Goal: Task Accomplishment & Management: Complete application form

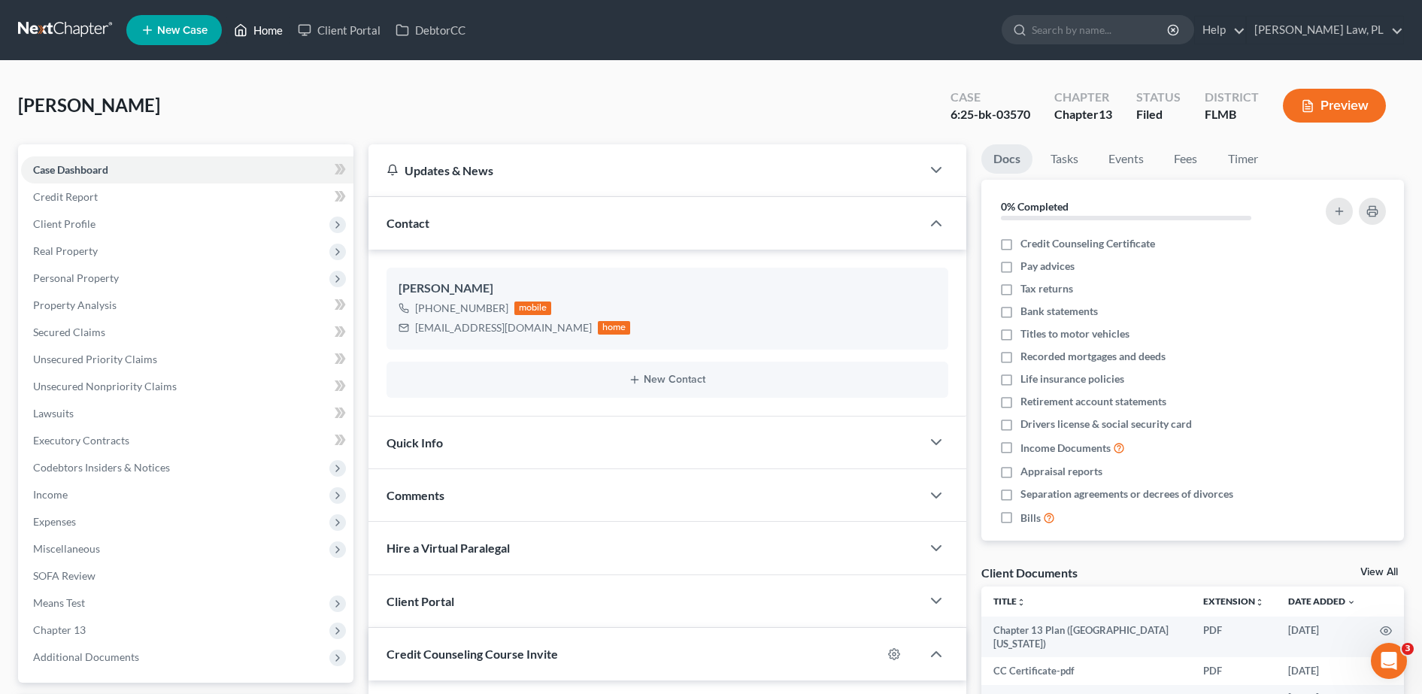
click at [258, 33] on link "Home" at bounding box center [258, 30] width 64 height 27
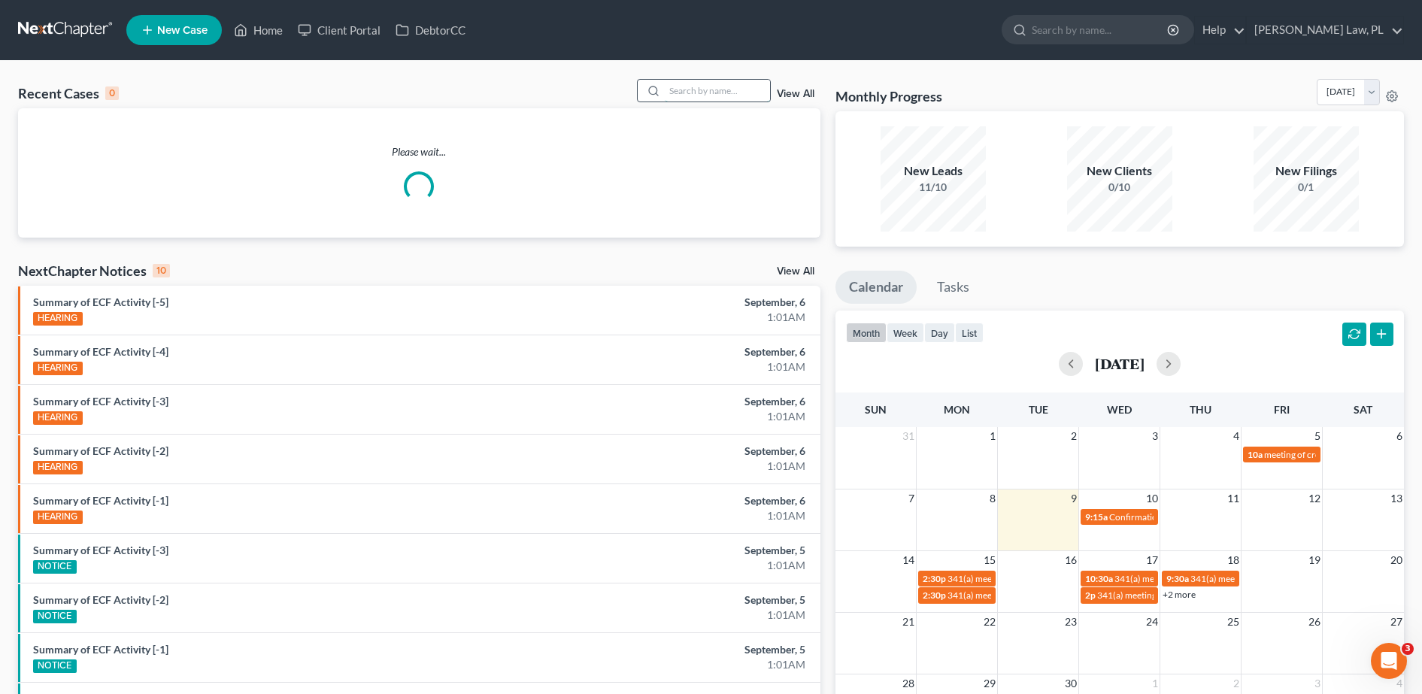
click at [699, 87] on input "search" at bounding box center [717, 91] width 105 height 22
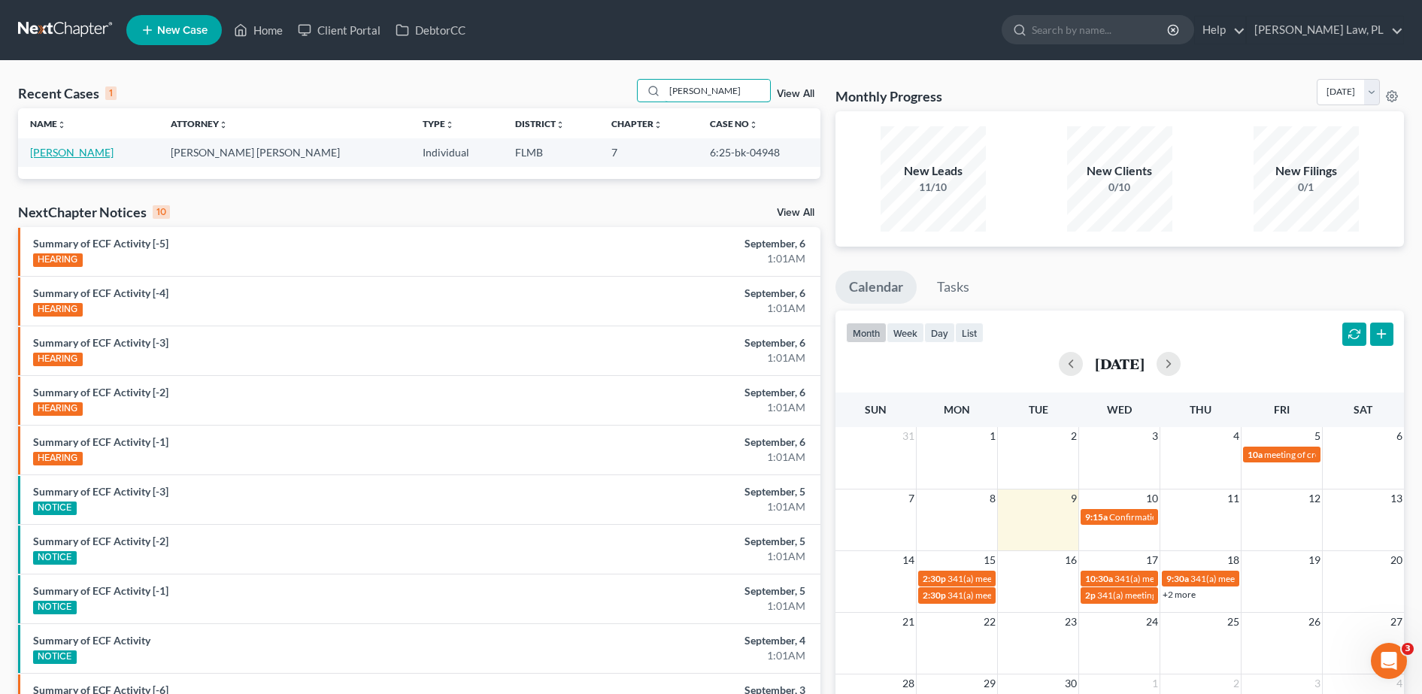
type input "[PERSON_NAME]"
click at [78, 149] on link "[PERSON_NAME]" at bounding box center [71, 152] width 83 height 13
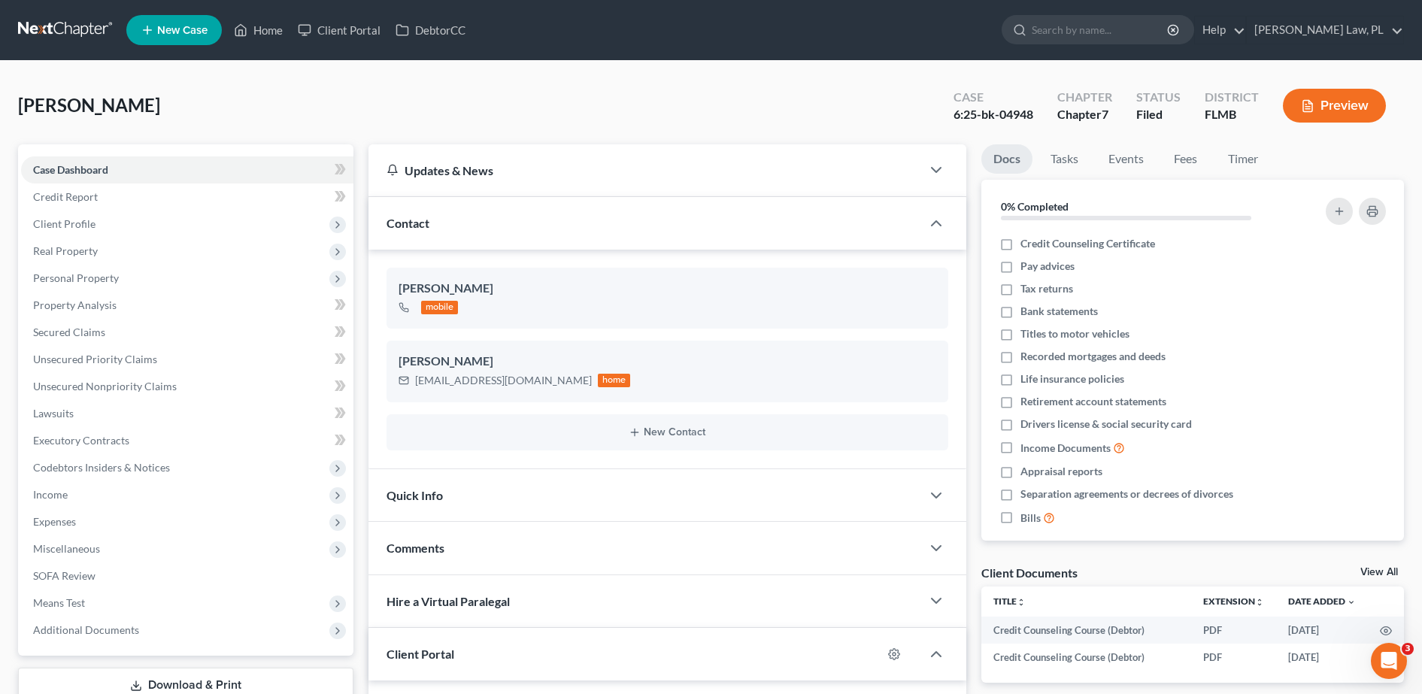
scroll to position [259, 0]
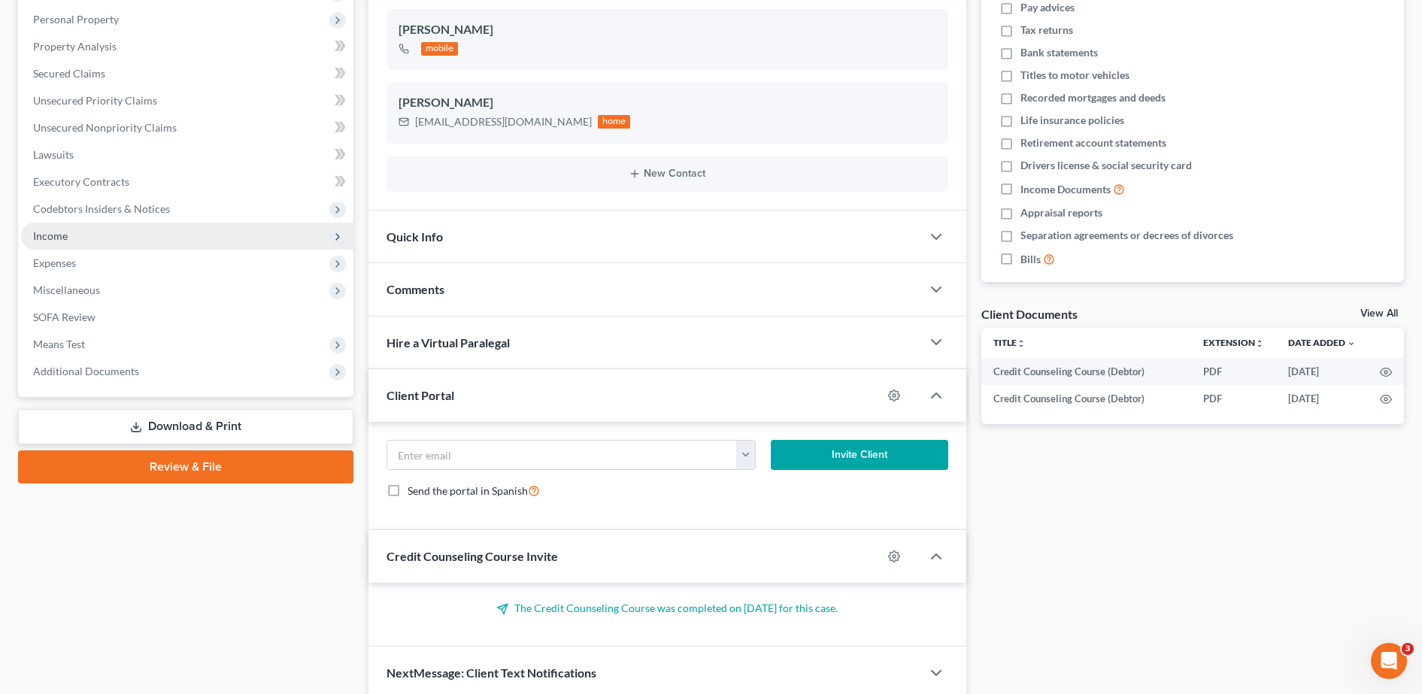
click at [170, 226] on span "Income" at bounding box center [187, 236] width 332 height 27
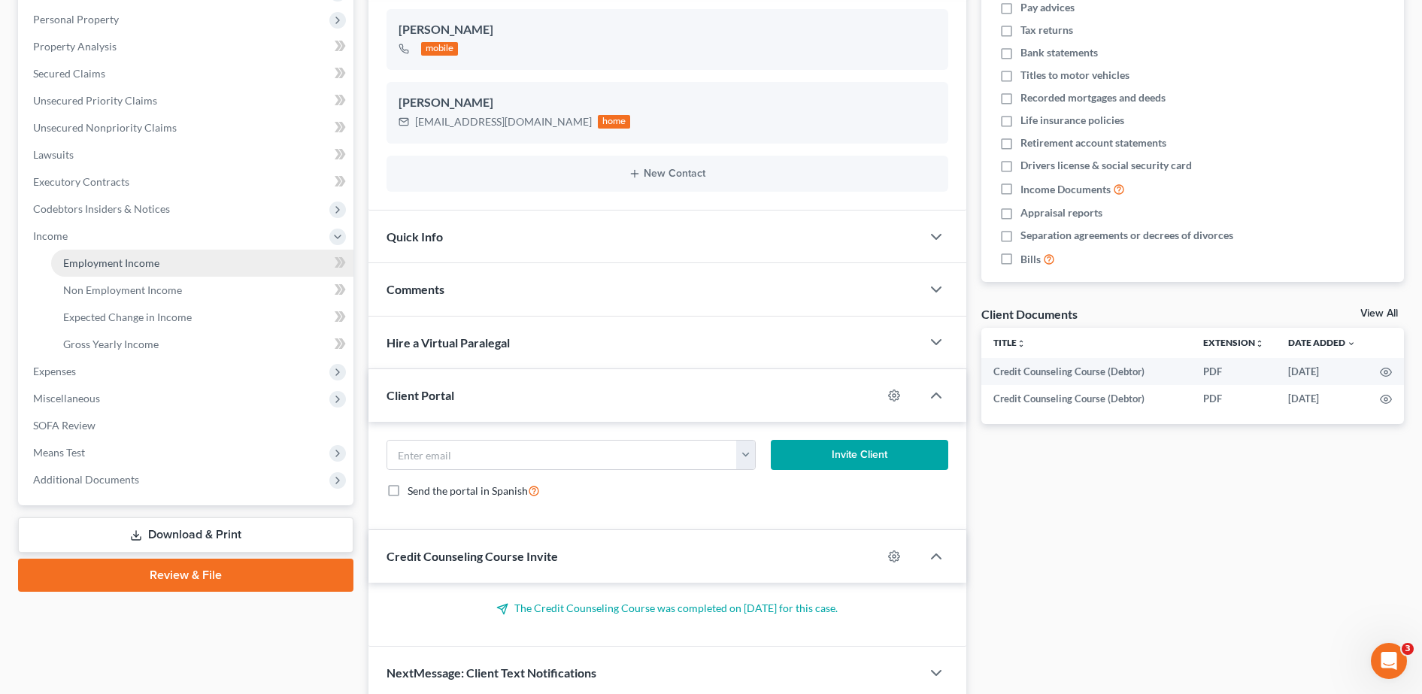
click at [144, 254] on link "Employment Income" at bounding box center [202, 263] width 302 height 27
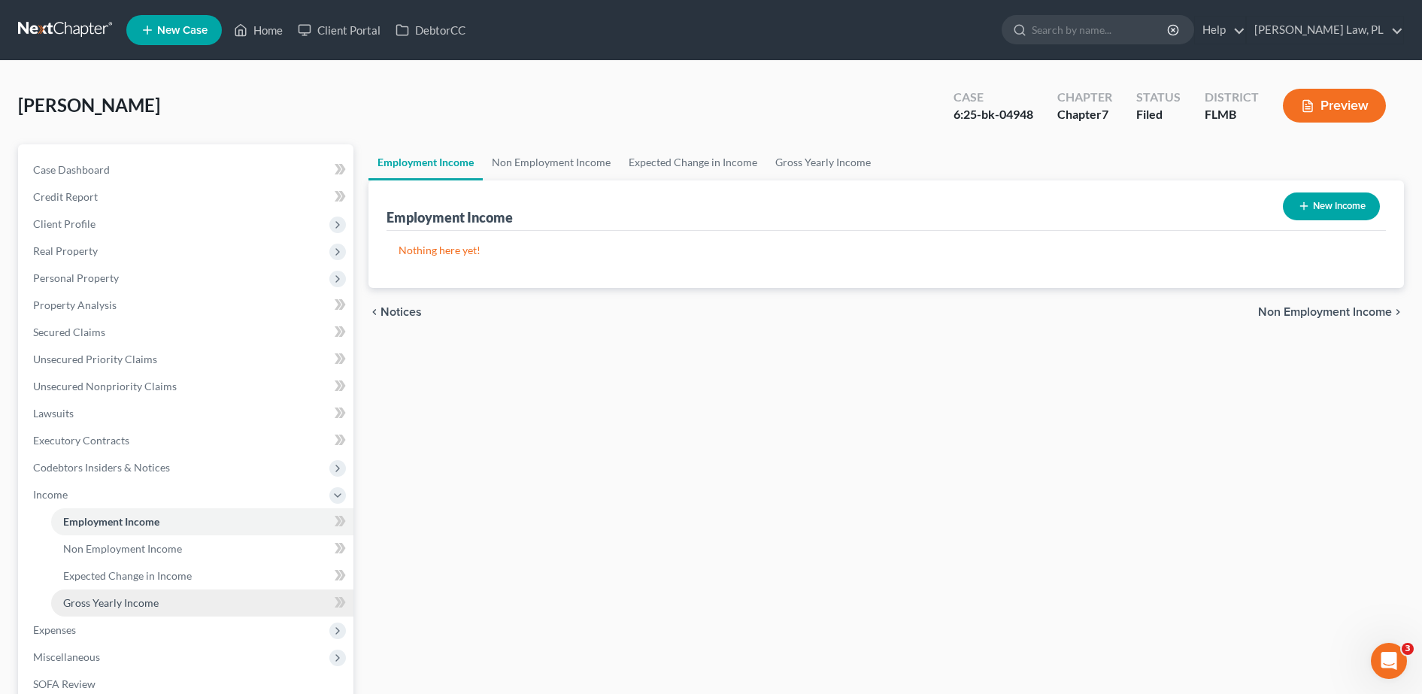
click at [140, 602] on span "Gross Yearly Income" at bounding box center [110, 602] width 95 height 13
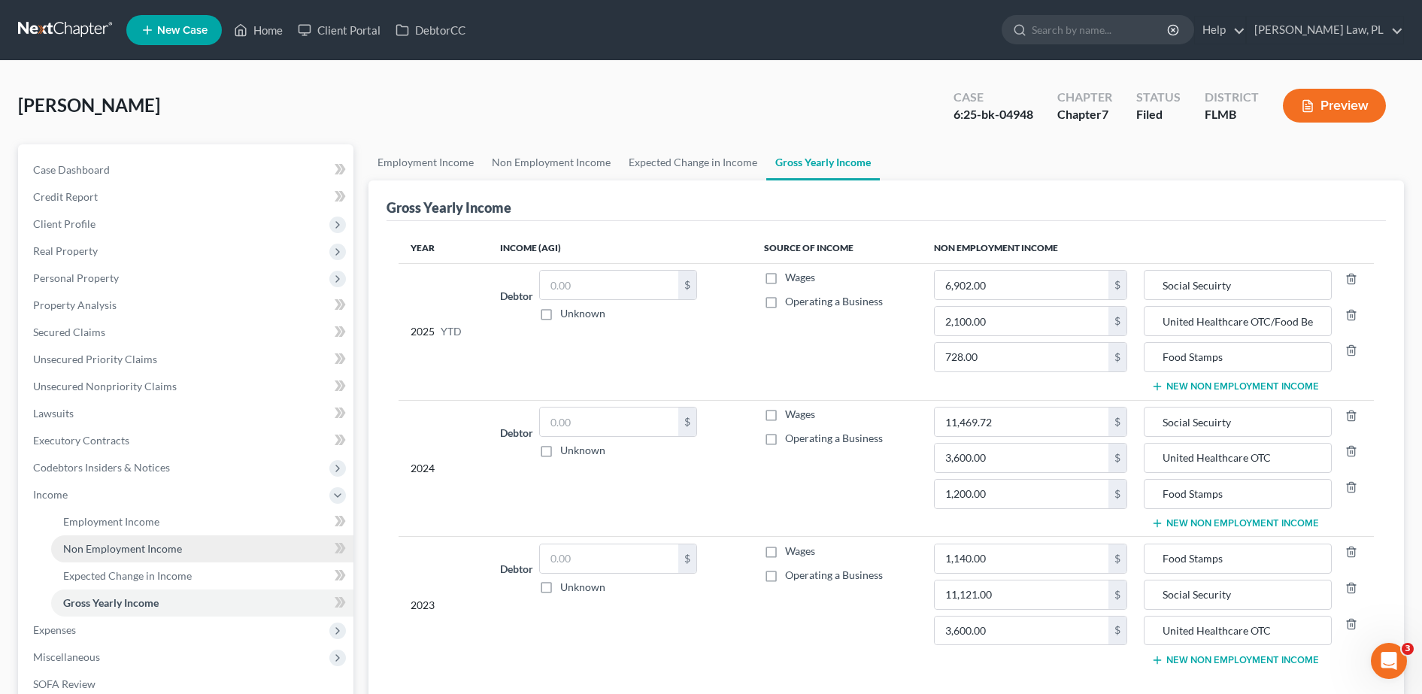
click at [162, 547] on span "Non Employment Income" at bounding box center [122, 548] width 119 height 13
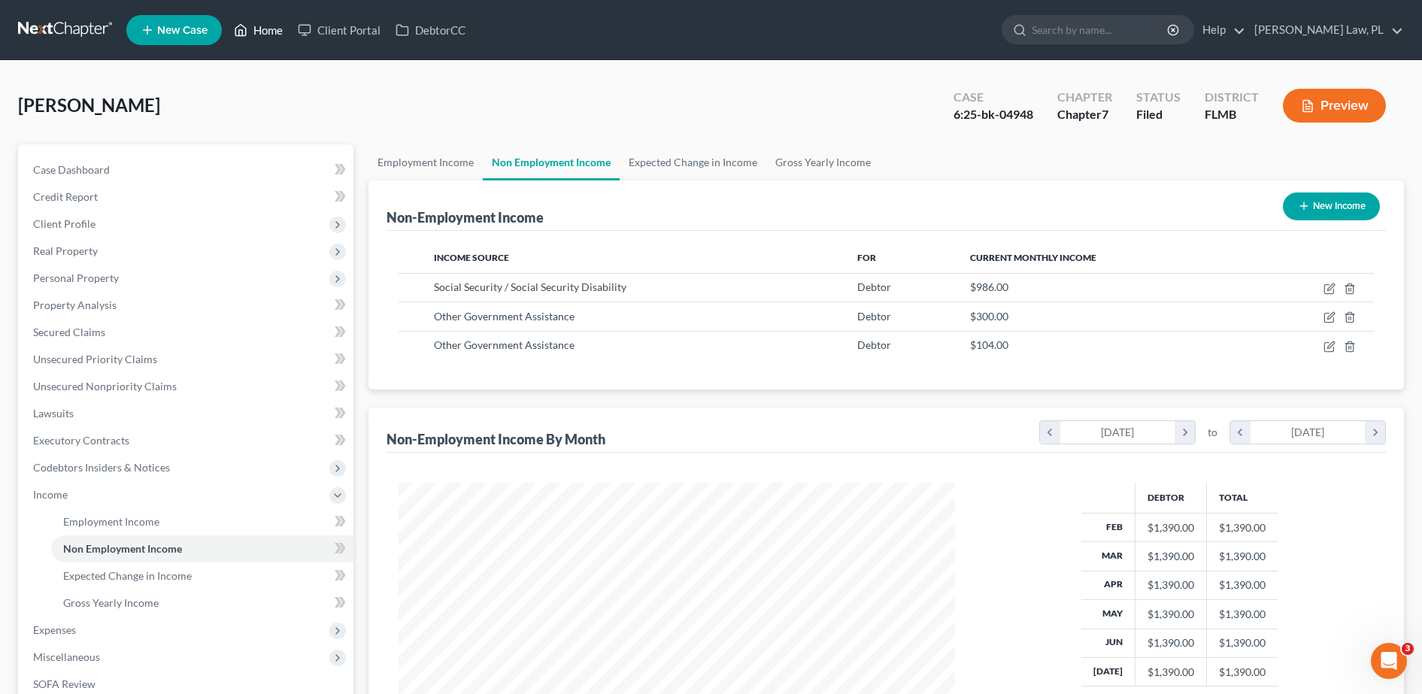
click at [249, 28] on link "Home" at bounding box center [258, 30] width 64 height 27
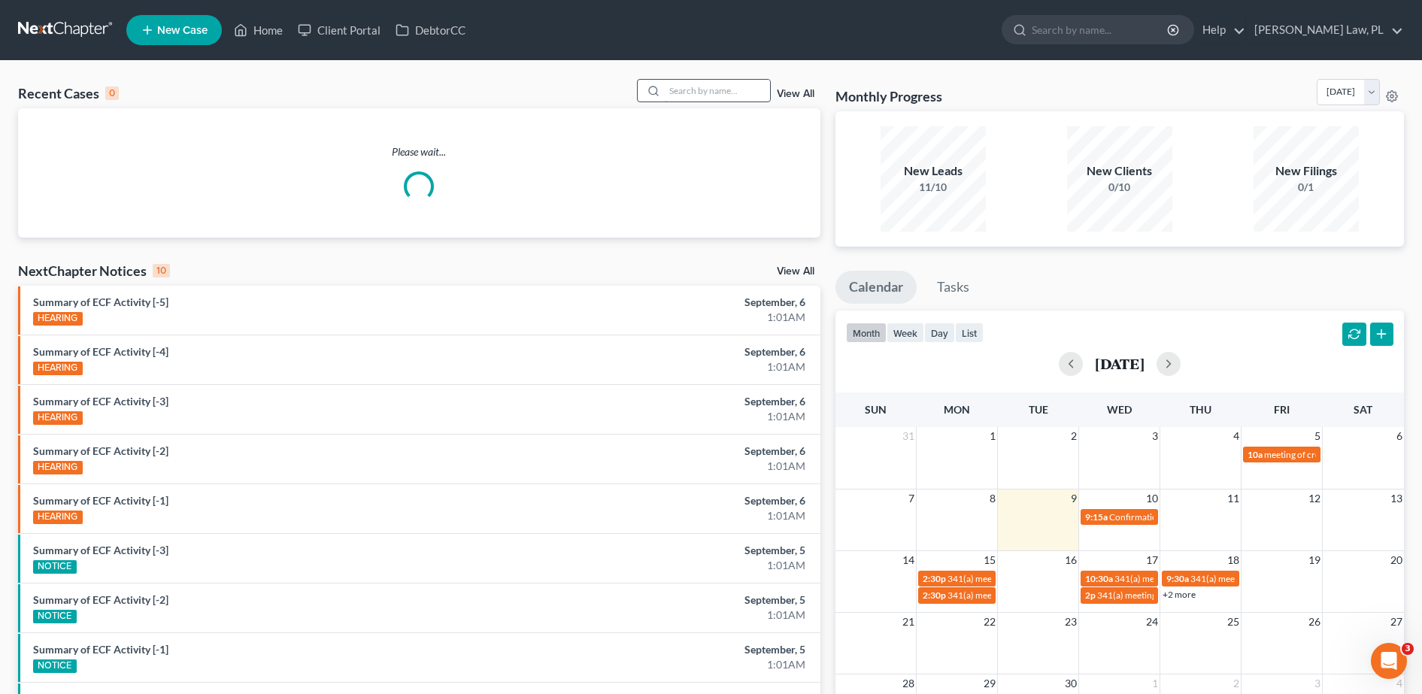
click at [708, 83] on input "search" at bounding box center [717, 91] width 105 height 22
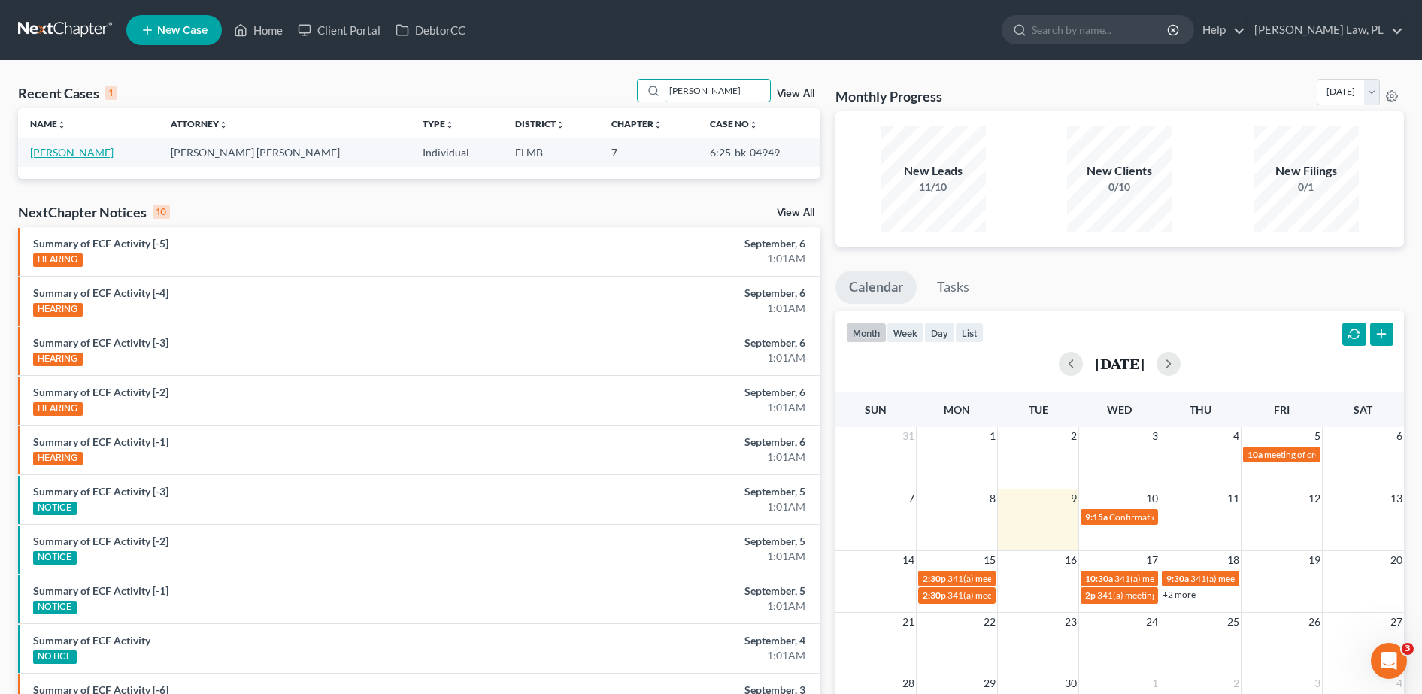
type input "[PERSON_NAME]"
click at [73, 156] on link "[PERSON_NAME]" at bounding box center [71, 152] width 83 height 13
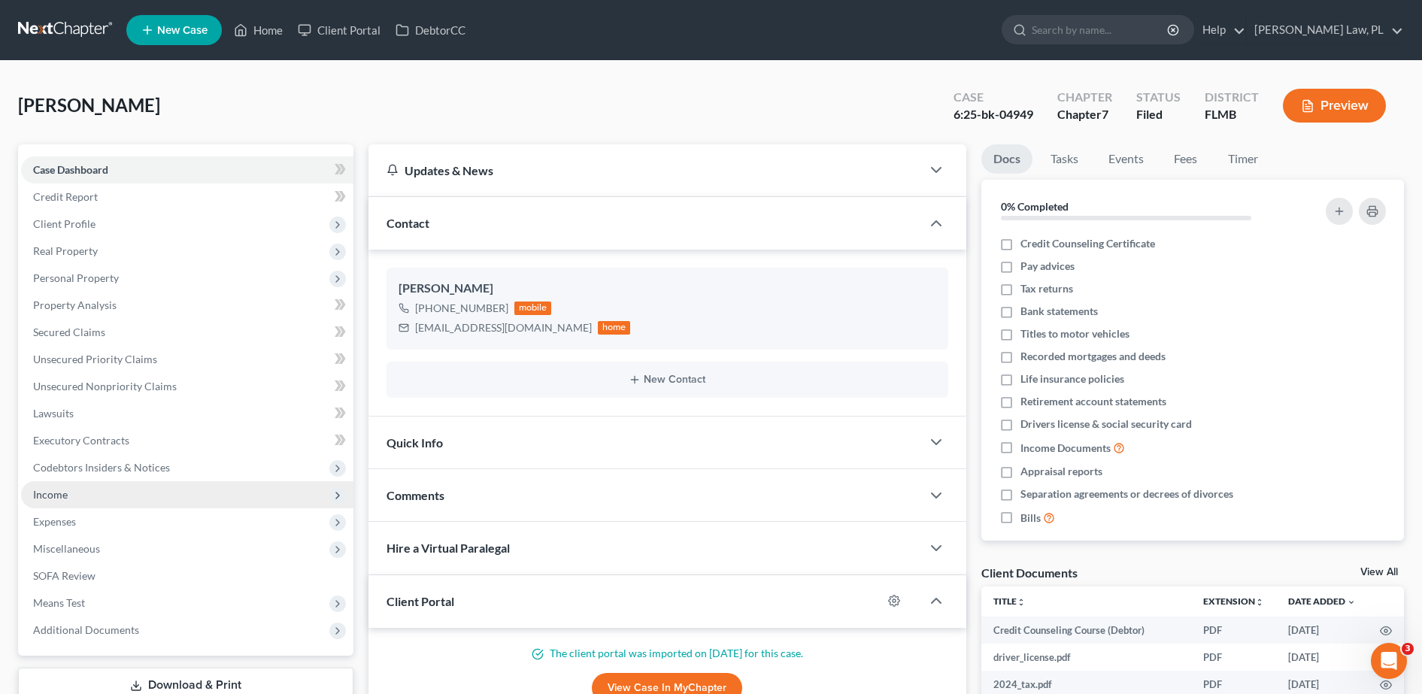
click at [67, 498] on span "Income" at bounding box center [50, 494] width 35 height 13
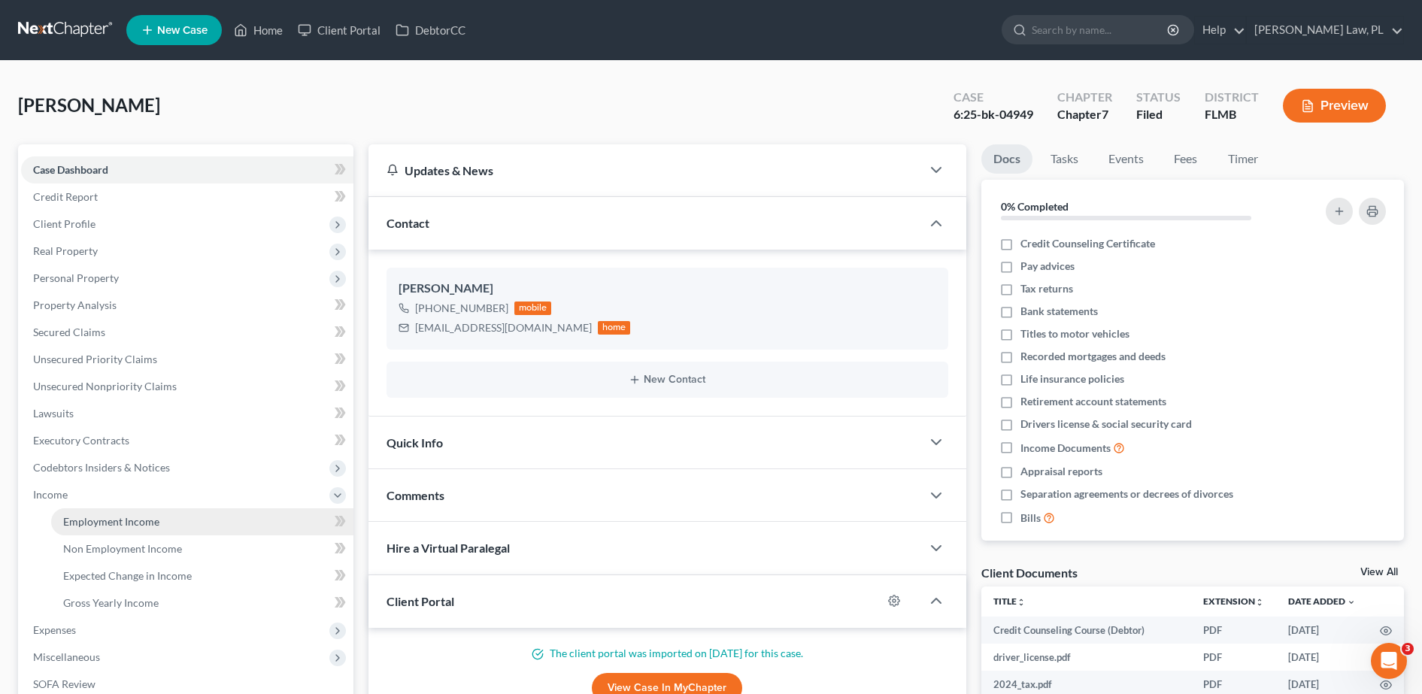
click at [119, 529] on link "Employment Income" at bounding box center [202, 521] width 302 height 27
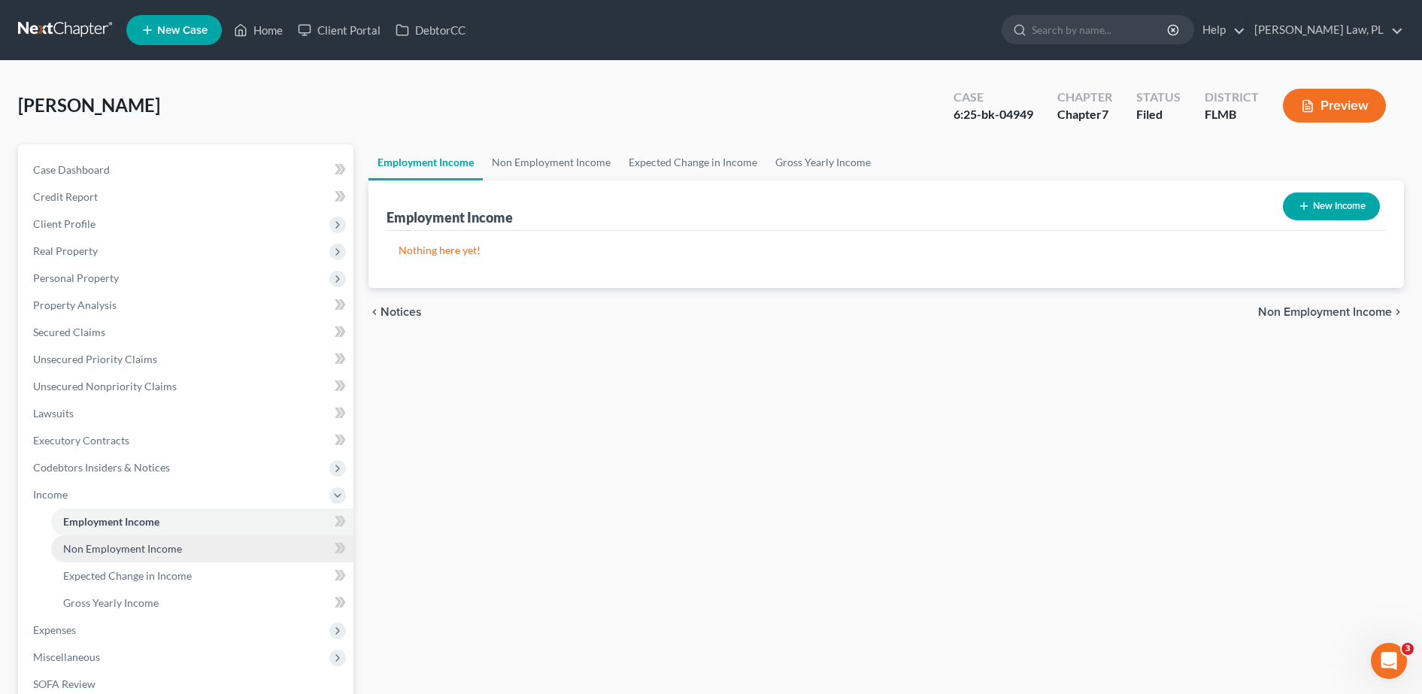
click at [198, 556] on link "Non Employment Income" at bounding box center [202, 548] width 302 height 27
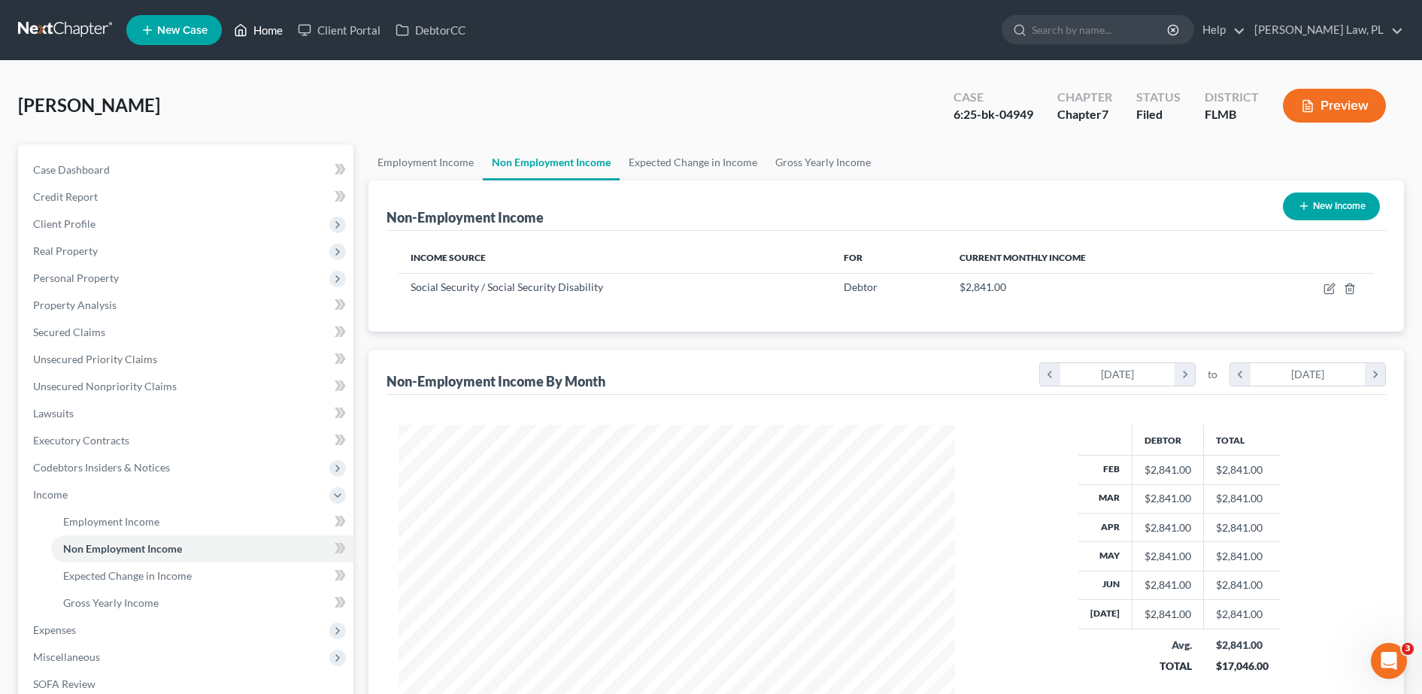
click at [271, 37] on link "Home" at bounding box center [258, 30] width 64 height 27
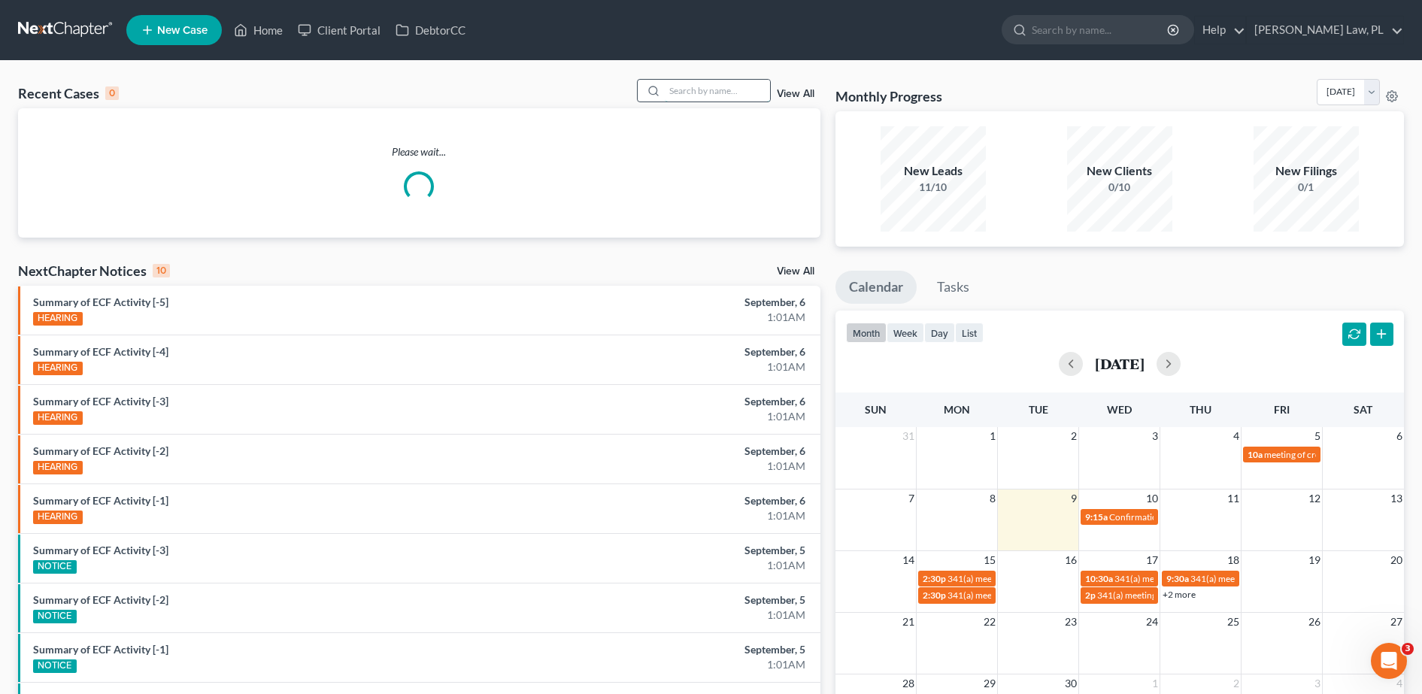
click at [685, 99] on input "search" at bounding box center [717, 91] width 105 height 22
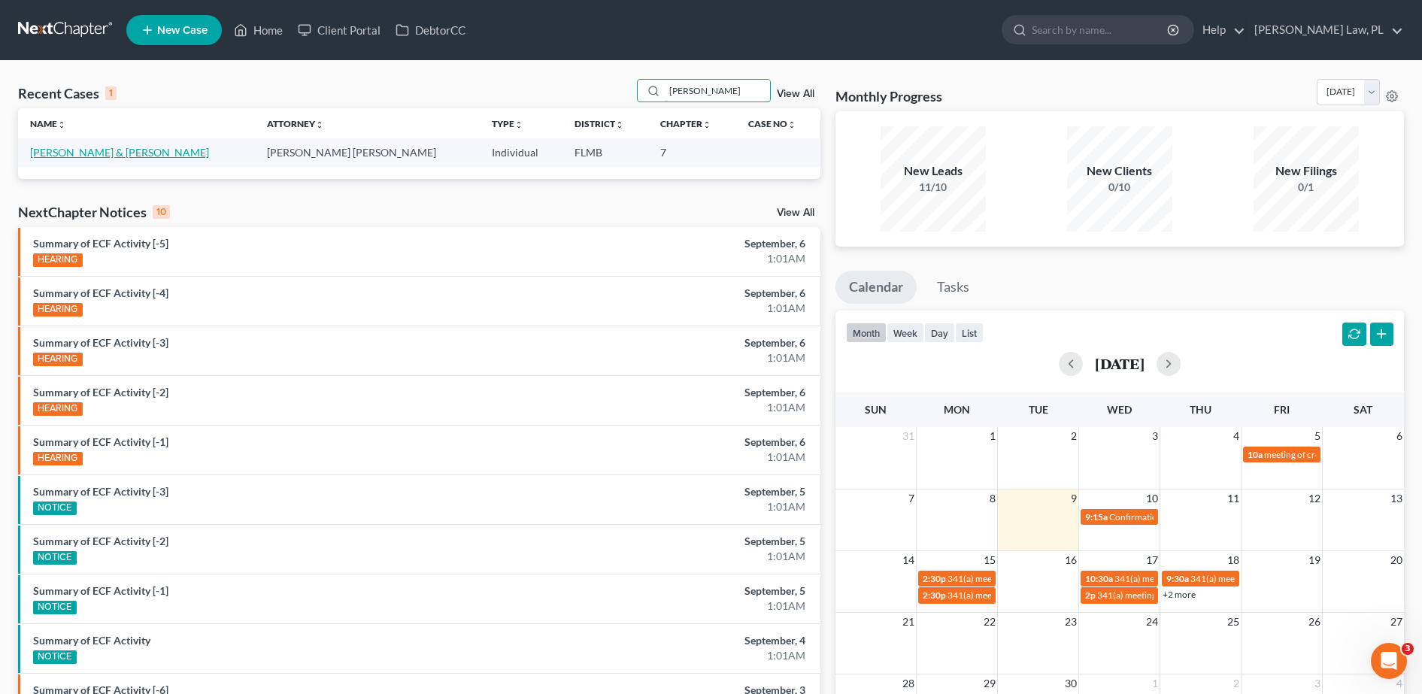
type input "[PERSON_NAME]"
click at [99, 147] on link "[PERSON_NAME] & [PERSON_NAME]" at bounding box center [119, 152] width 179 height 13
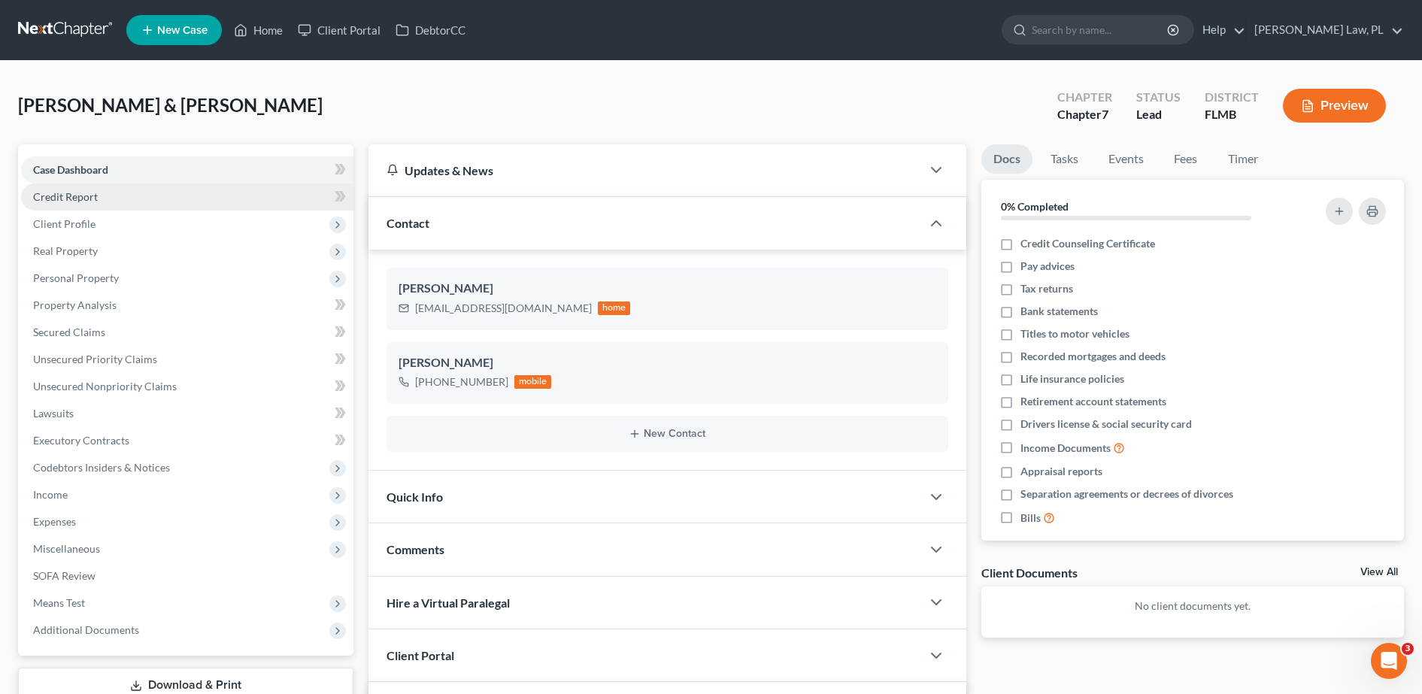
click at [122, 192] on link "Credit Report" at bounding box center [187, 196] width 332 height 27
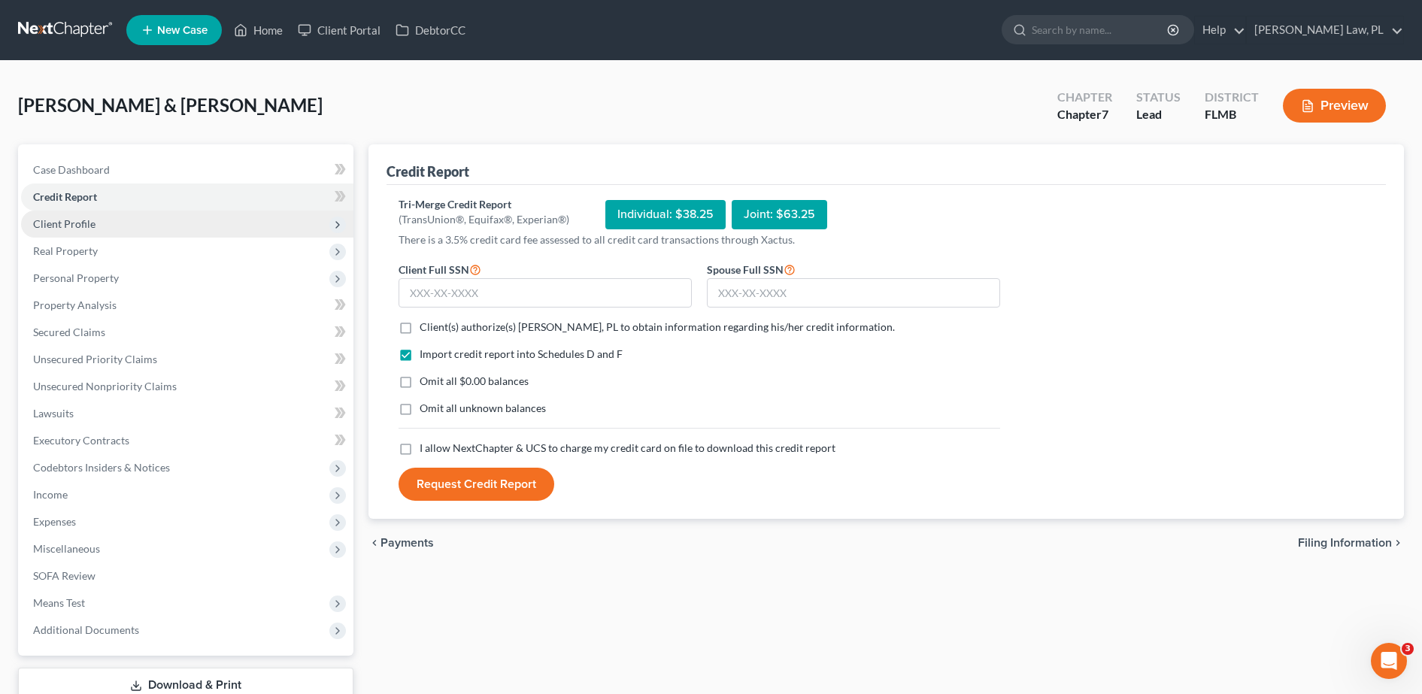
click at [121, 221] on span "Client Profile" at bounding box center [187, 224] width 332 height 27
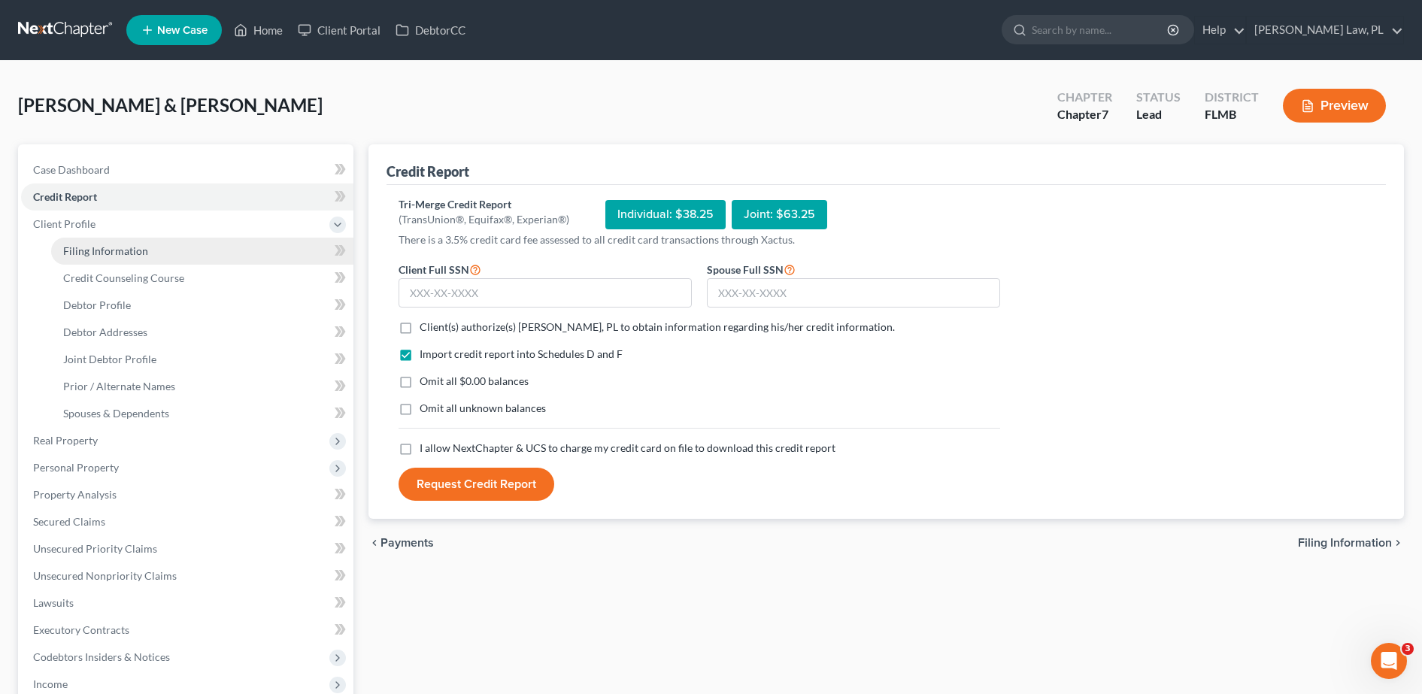
click at [126, 252] on span "Filing Information" at bounding box center [105, 250] width 85 height 13
select select "1"
select select "0"
select select "9"
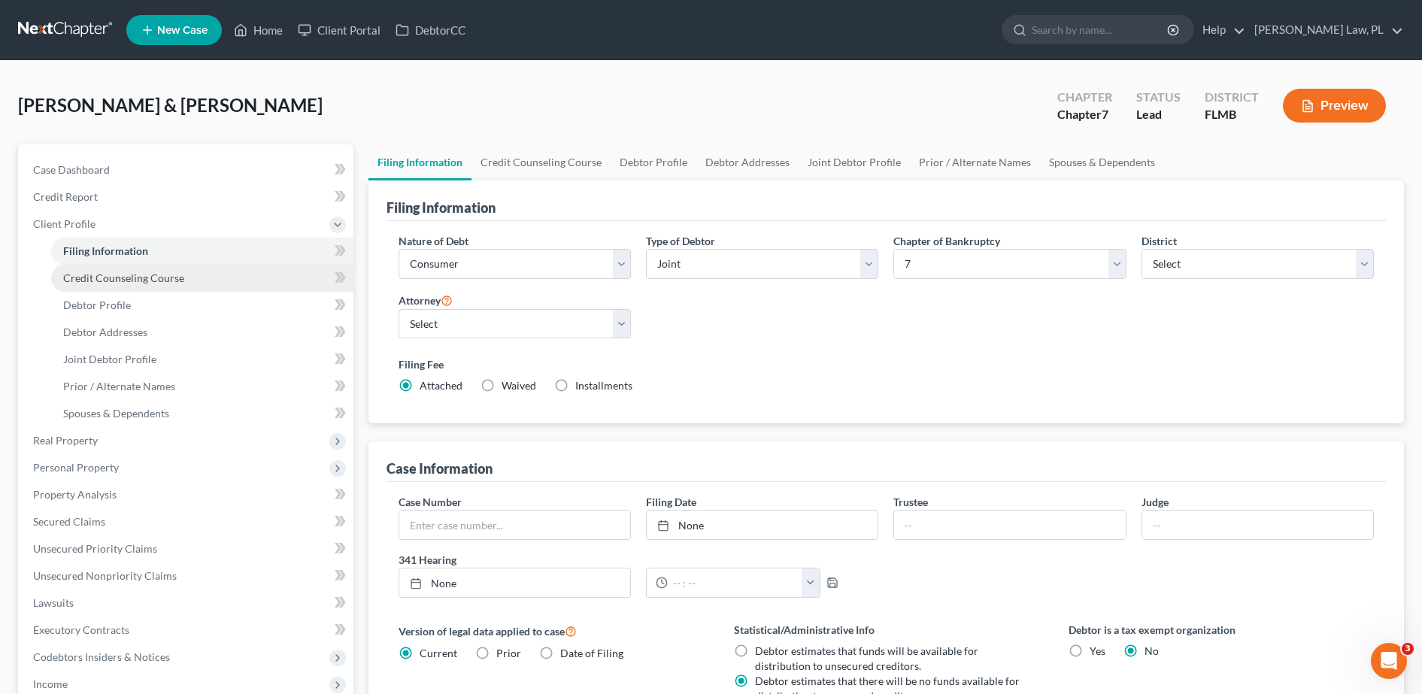
click at [129, 281] on span "Credit Counseling Course" at bounding box center [123, 277] width 121 height 13
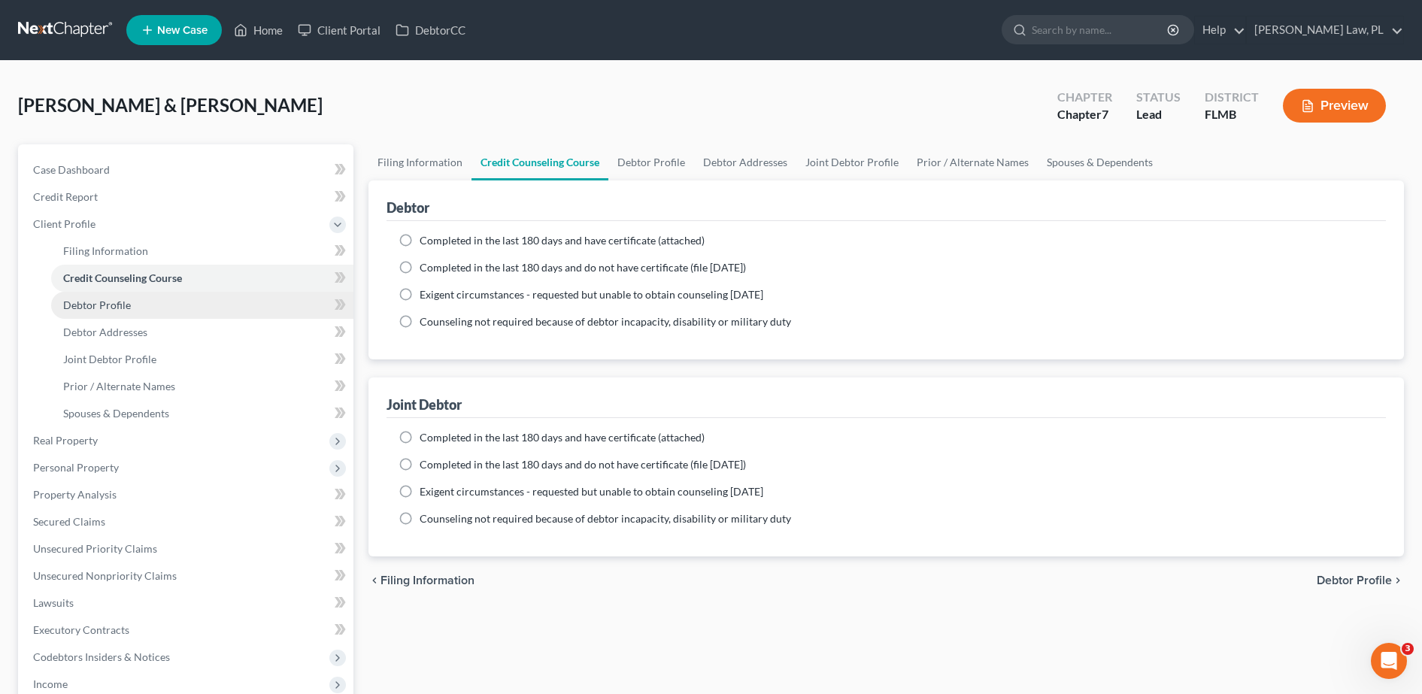
click at [131, 308] on link "Debtor Profile" at bounding box center [202, 305] width 302 height 27
select select "1"
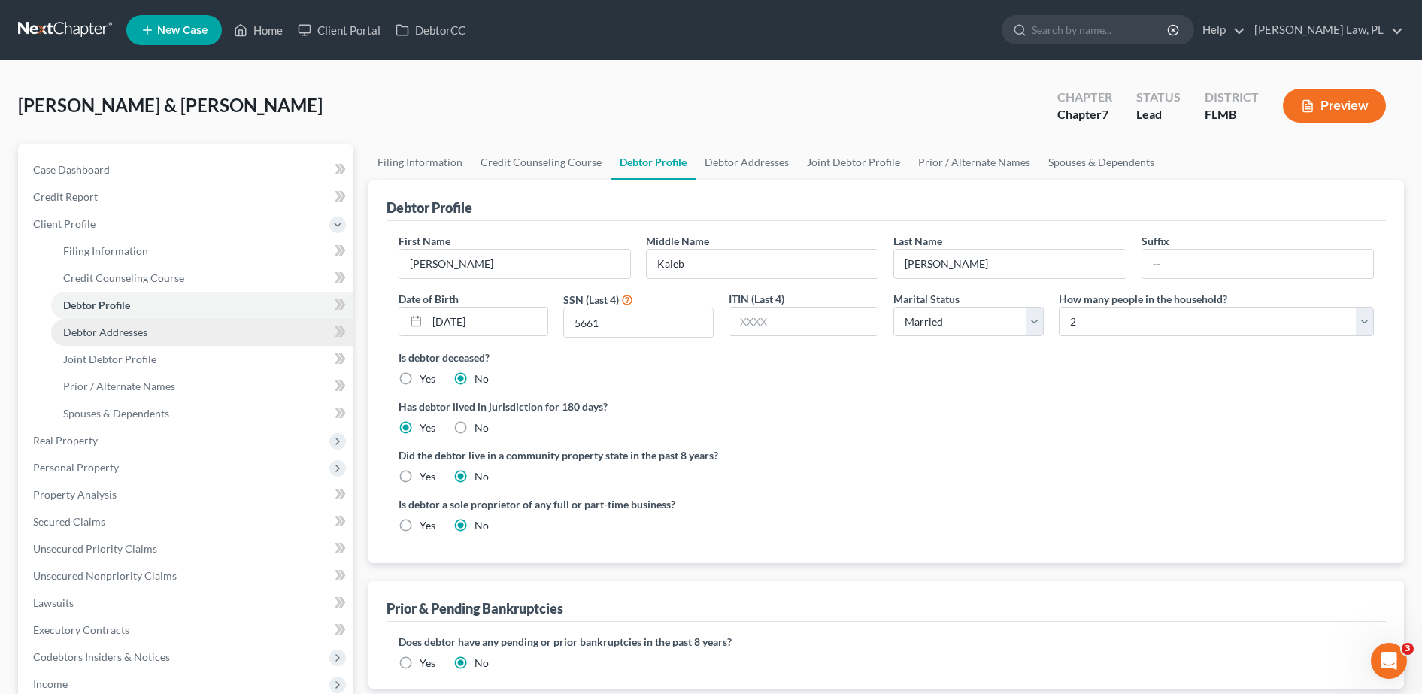
click at [141, 341] on link "Debtor Addresses" at bounding box center [202, 332] width 302 height 27
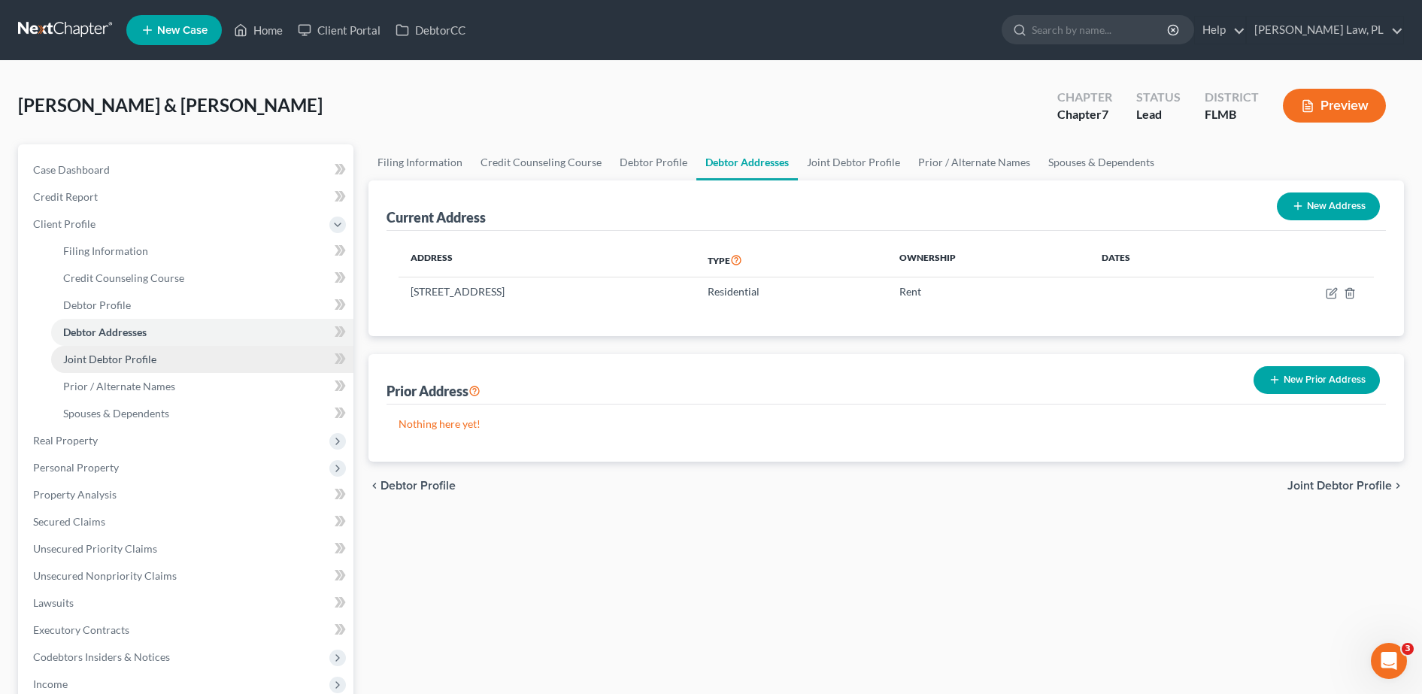
click at [147, 369] on link "Joint Debtor Profile" at bounding box center [202, 359] width 302 height 27
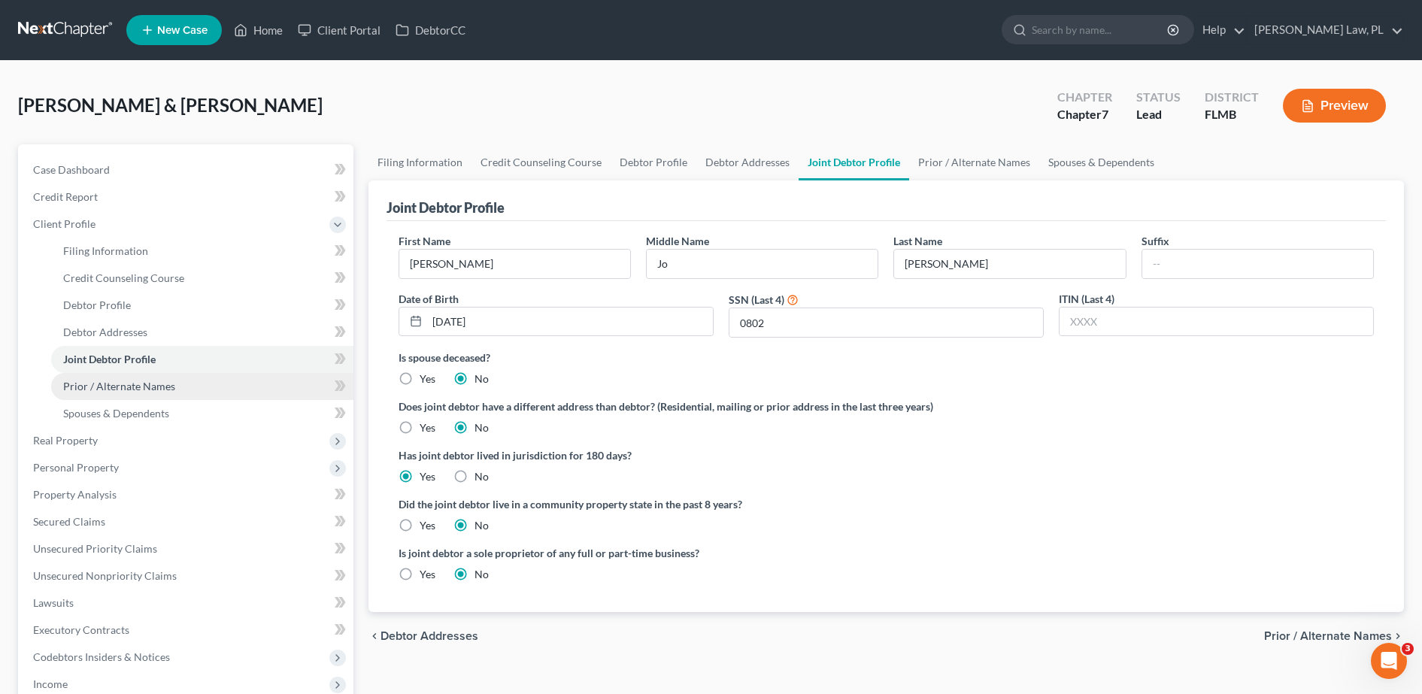
click at [156, 390] on span "Prior / Alternate Names" at bounding box center [119, 386] width 112 height 13
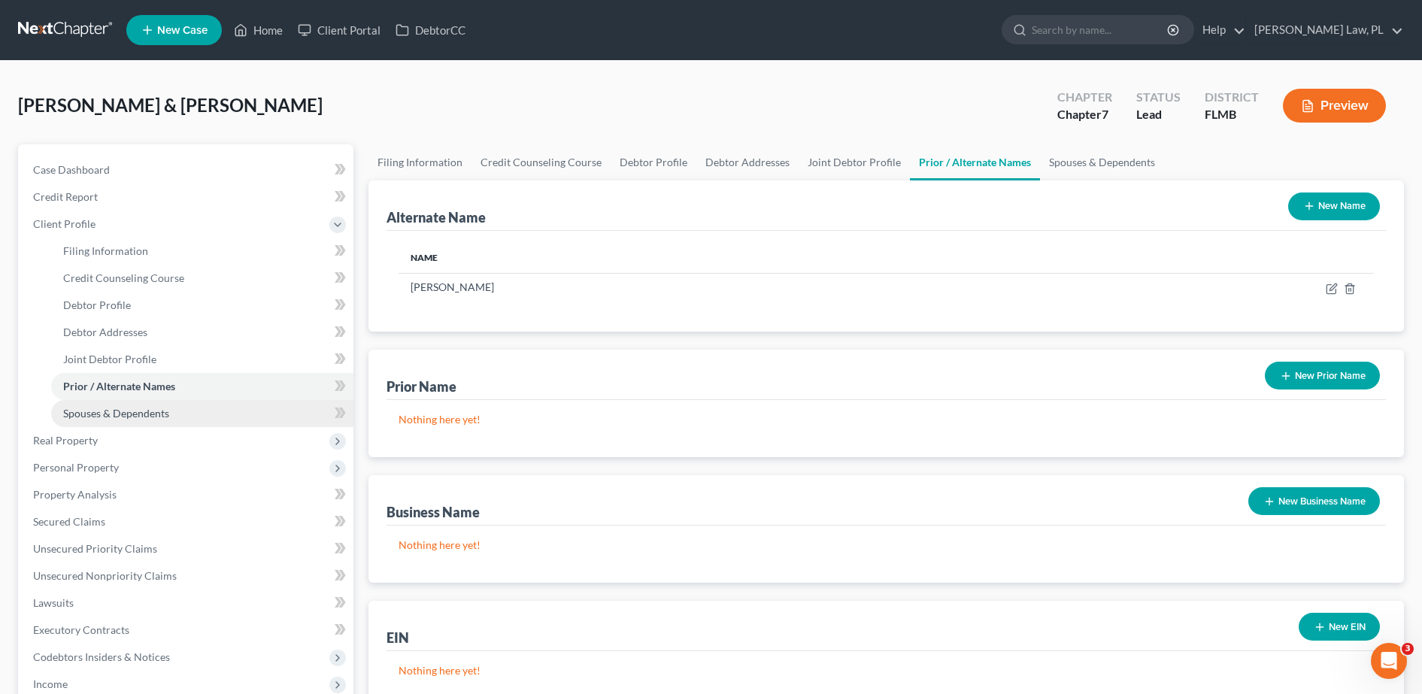
click at [162, 413] on span "Spouses & Dependents" at bounding box center [116, 413] width 106 height 13
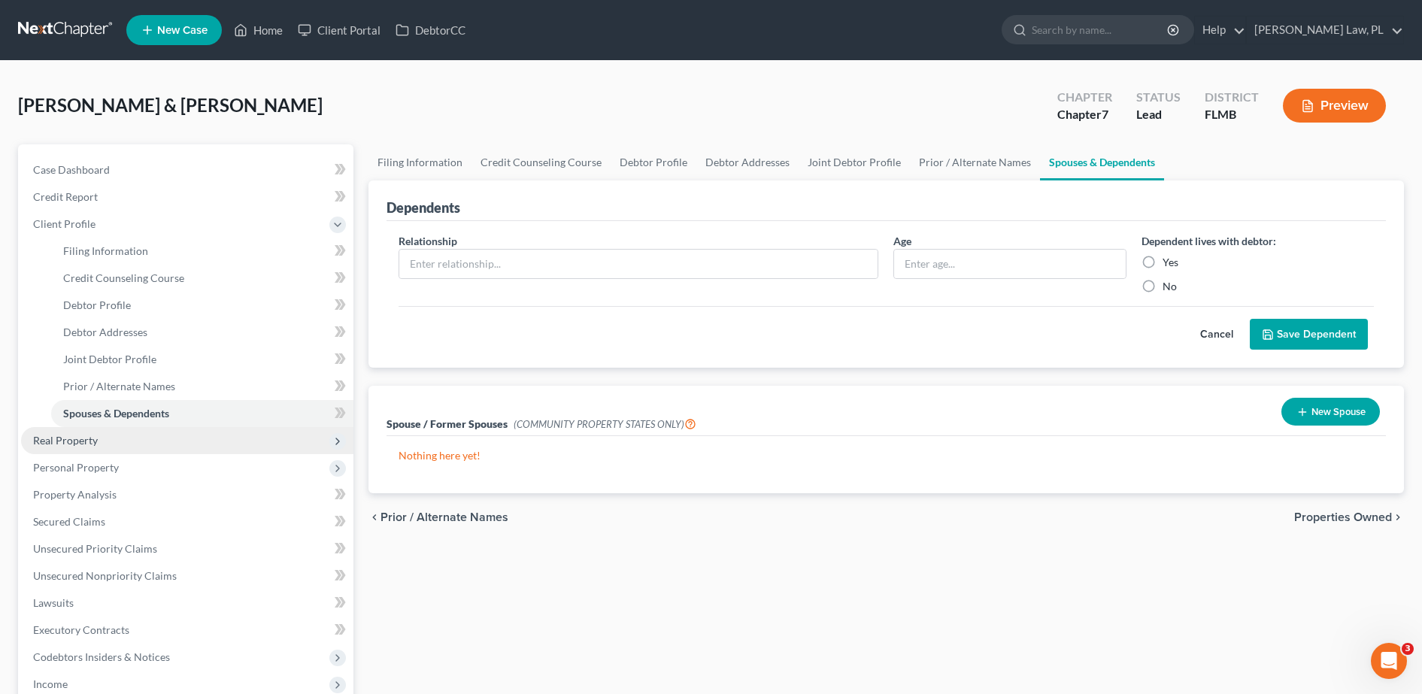
click at [124, 437] on span "Real Property" at bounding box center [187, 440] width 332 height 27
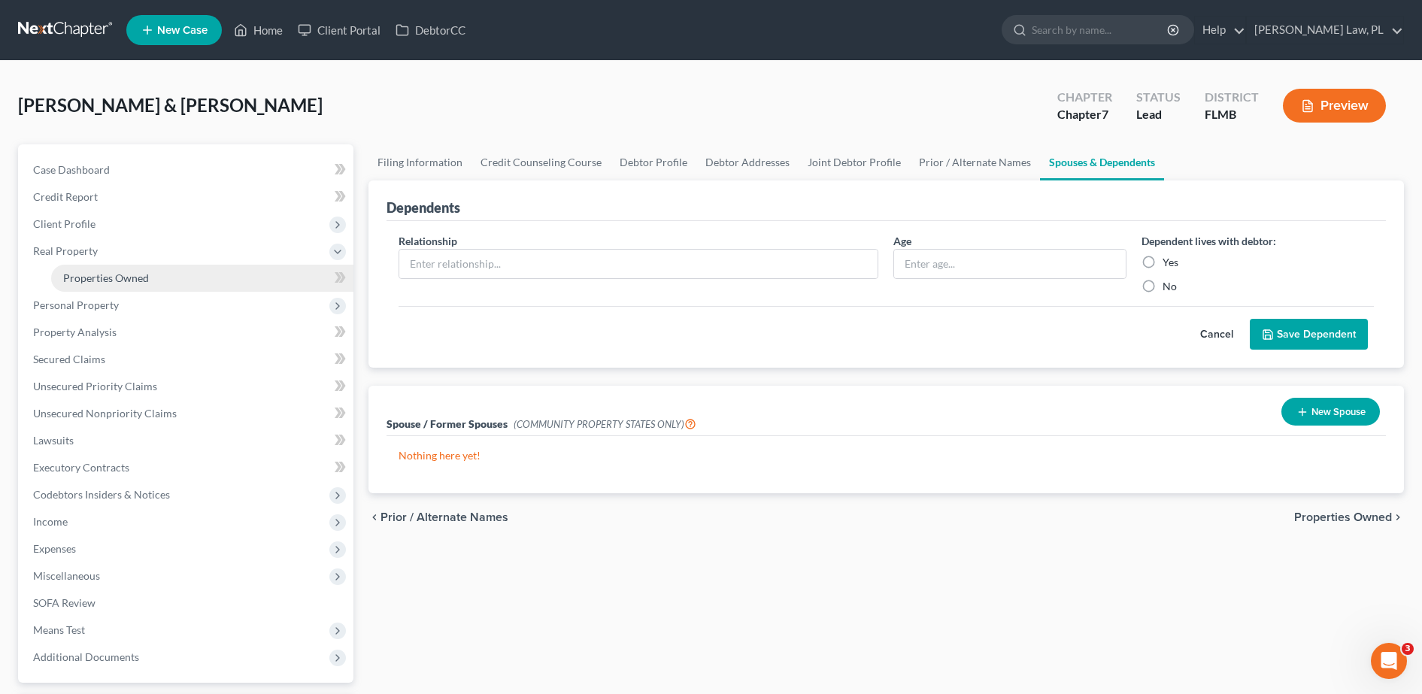
click at [155, 281] on link "Properties Owned" at bounding box center [202, 278] width 302 height 27
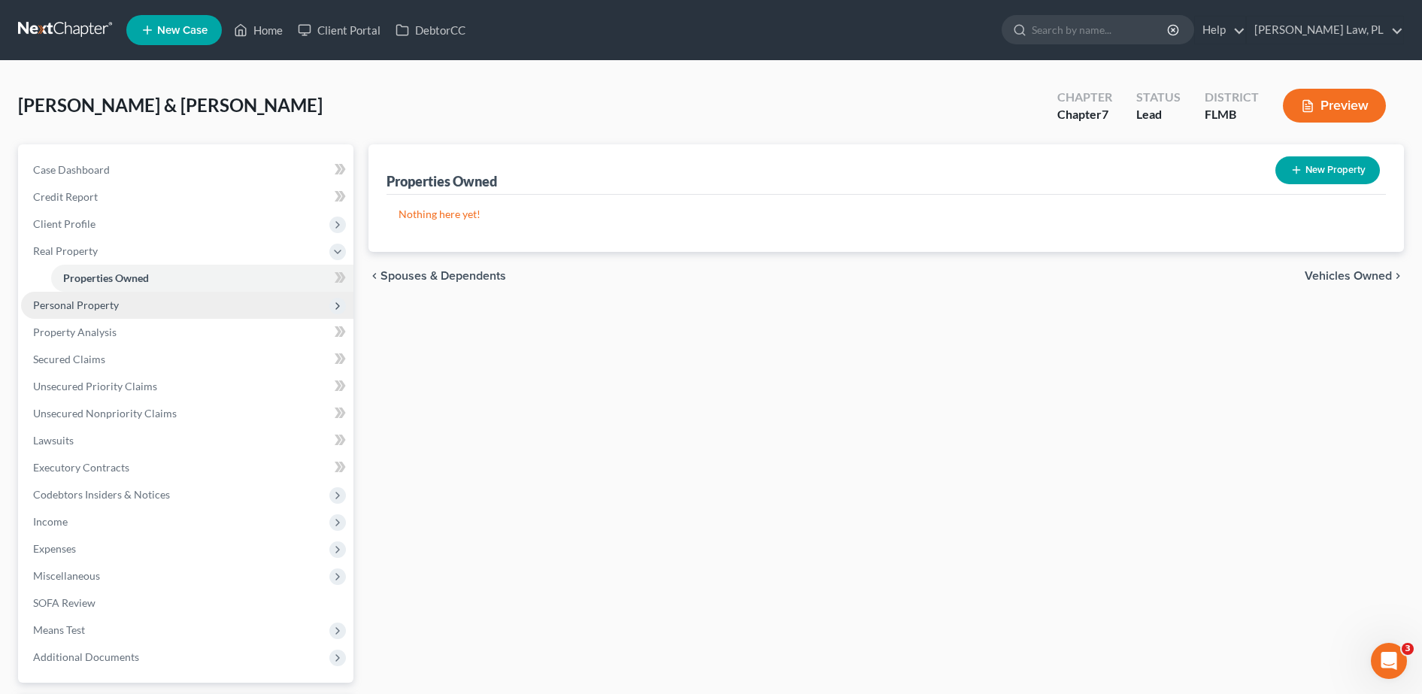
click at [135, 315] on span "Personal Property" at bounding box center [187, 305] width 332 height 27
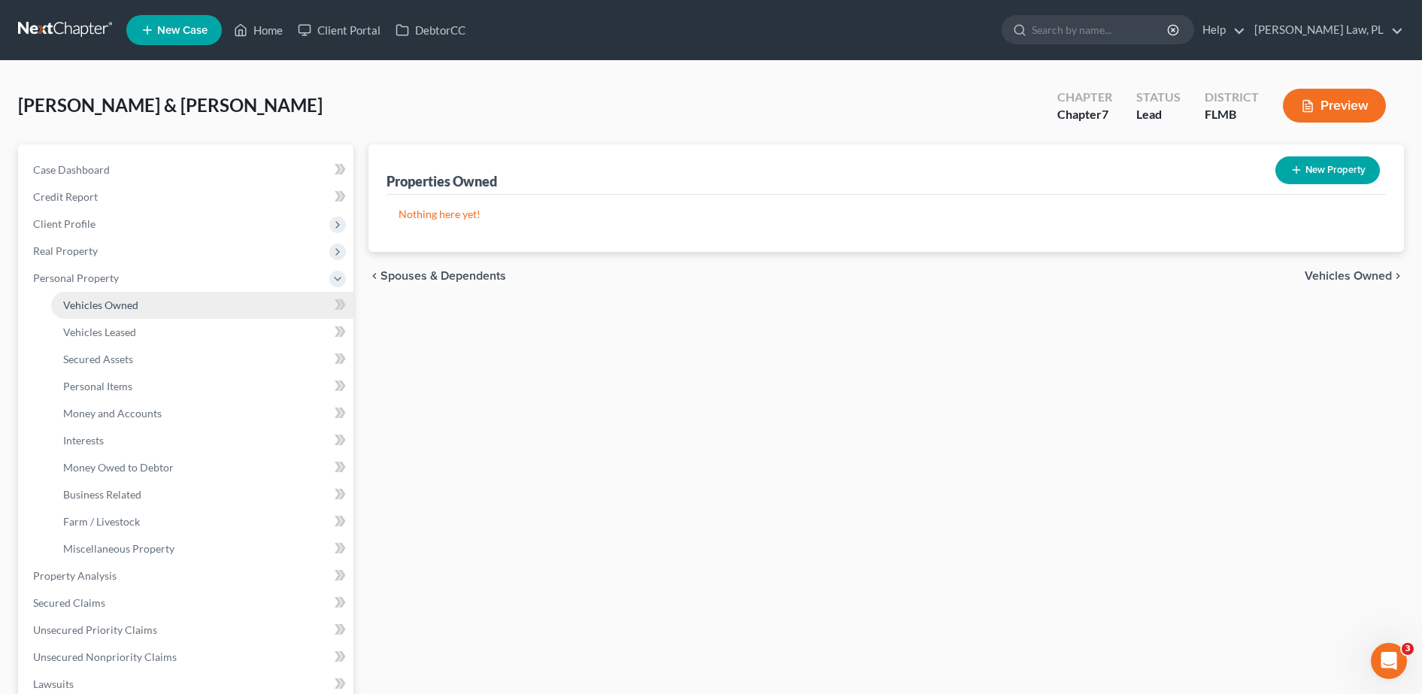
click at [141, 299] on link "Vehicles Owned" at bounding box center [202, 305] width 302 height 27
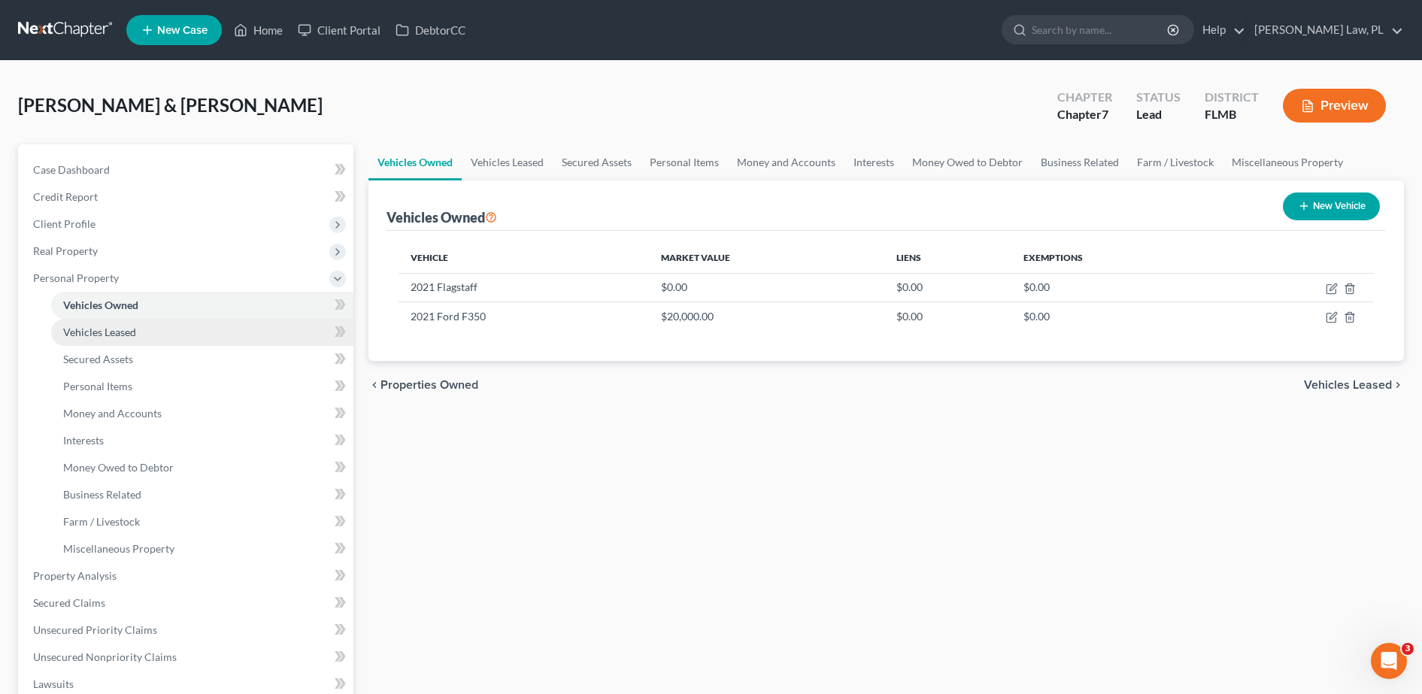
click at [141, 334] on link "Vehicles Leased" at bounding box center [202, 332] width 302 height 27
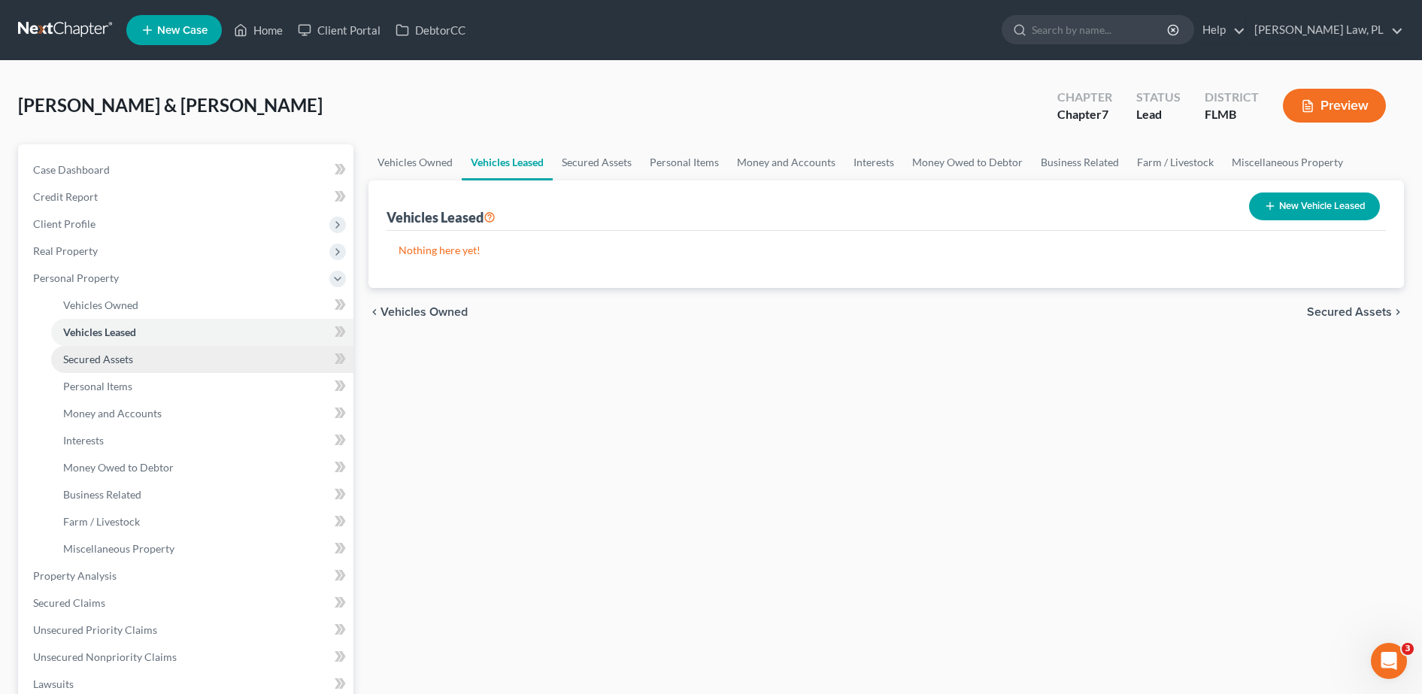
click at [139, 358] on link "Secured Assets" at bounding box center [202, 359] width 302 height 27
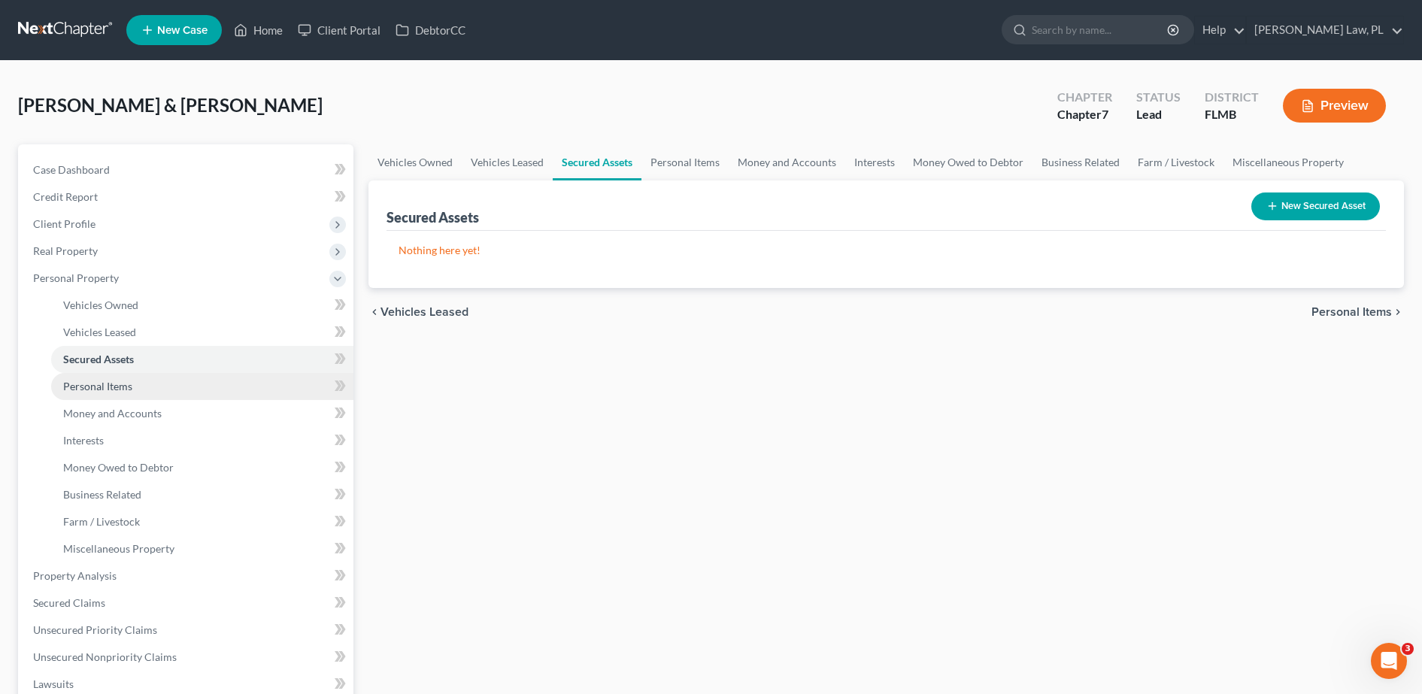
click at [144, 390] on link "Personal Items" at bounding box center [202, 386] width 302 height 27
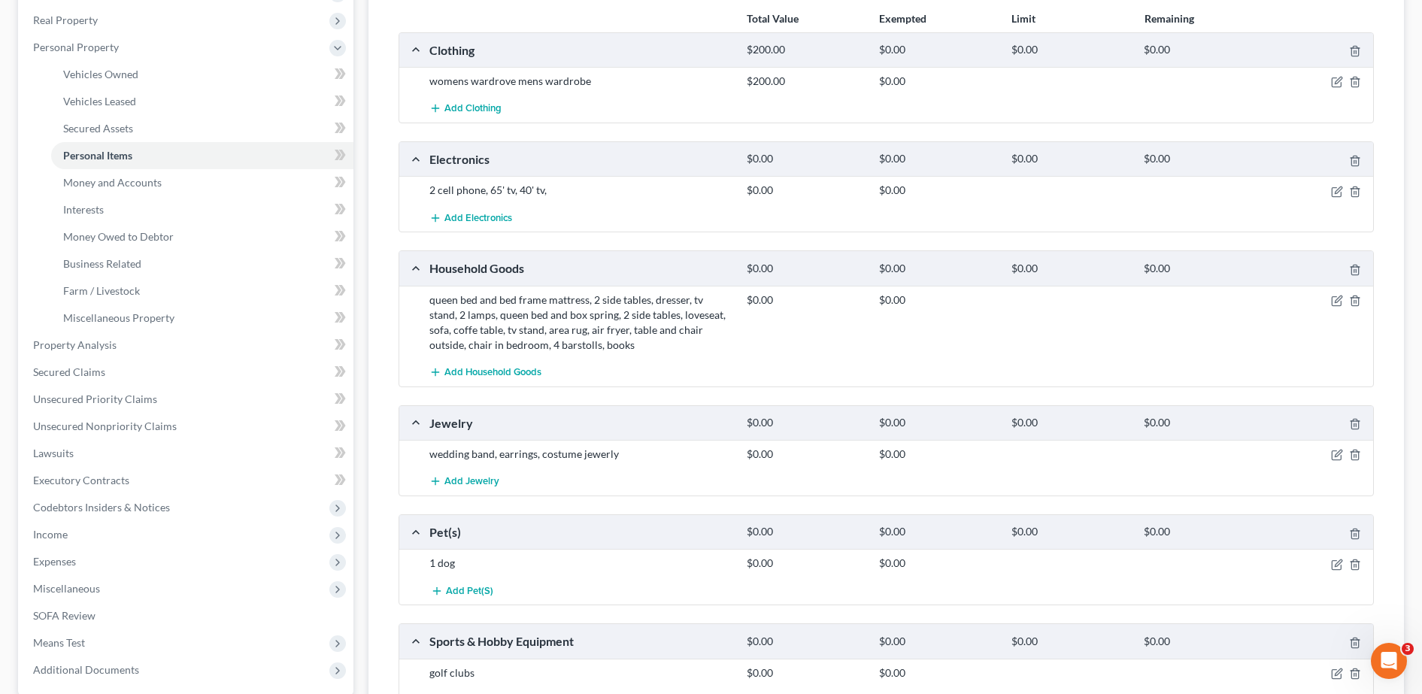
scroll to position [198, 0]
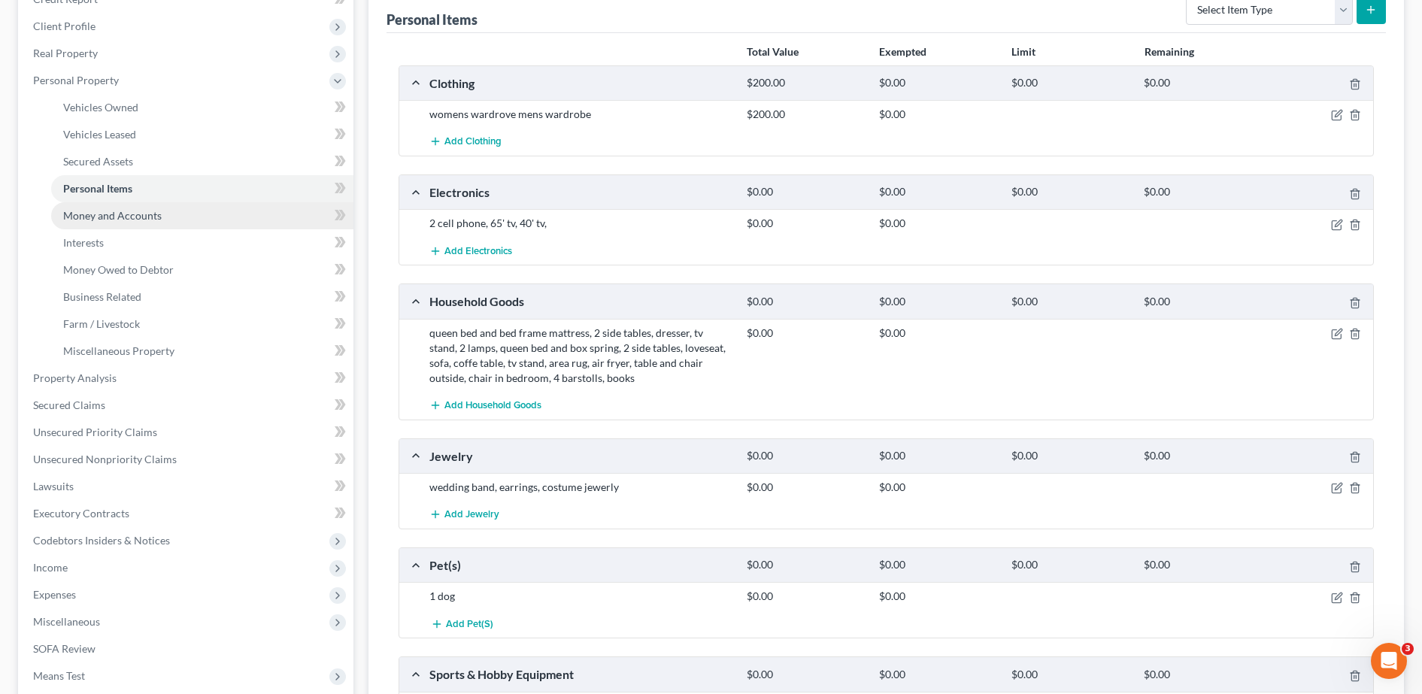
click at [153, 219] on span "Money and Accounts" at bounding box center [112, 215] width 99 height 13
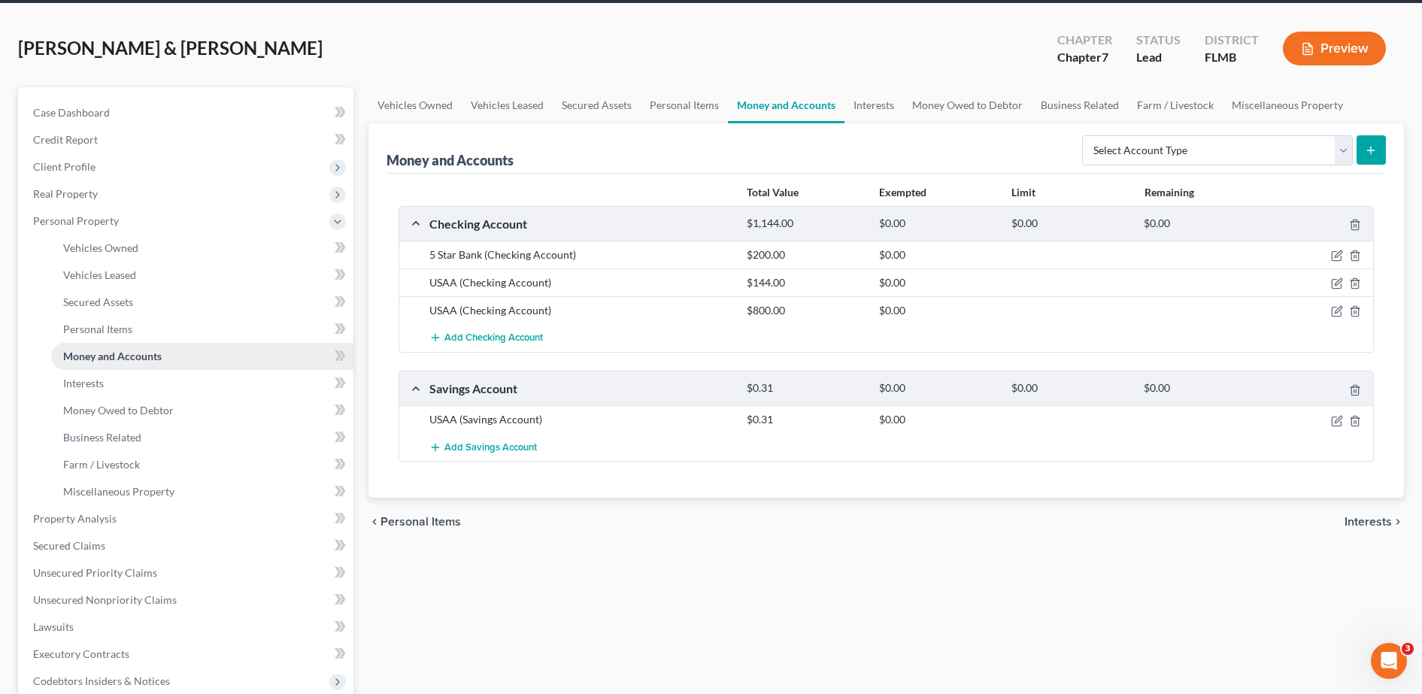
scroll to position [64, 0]
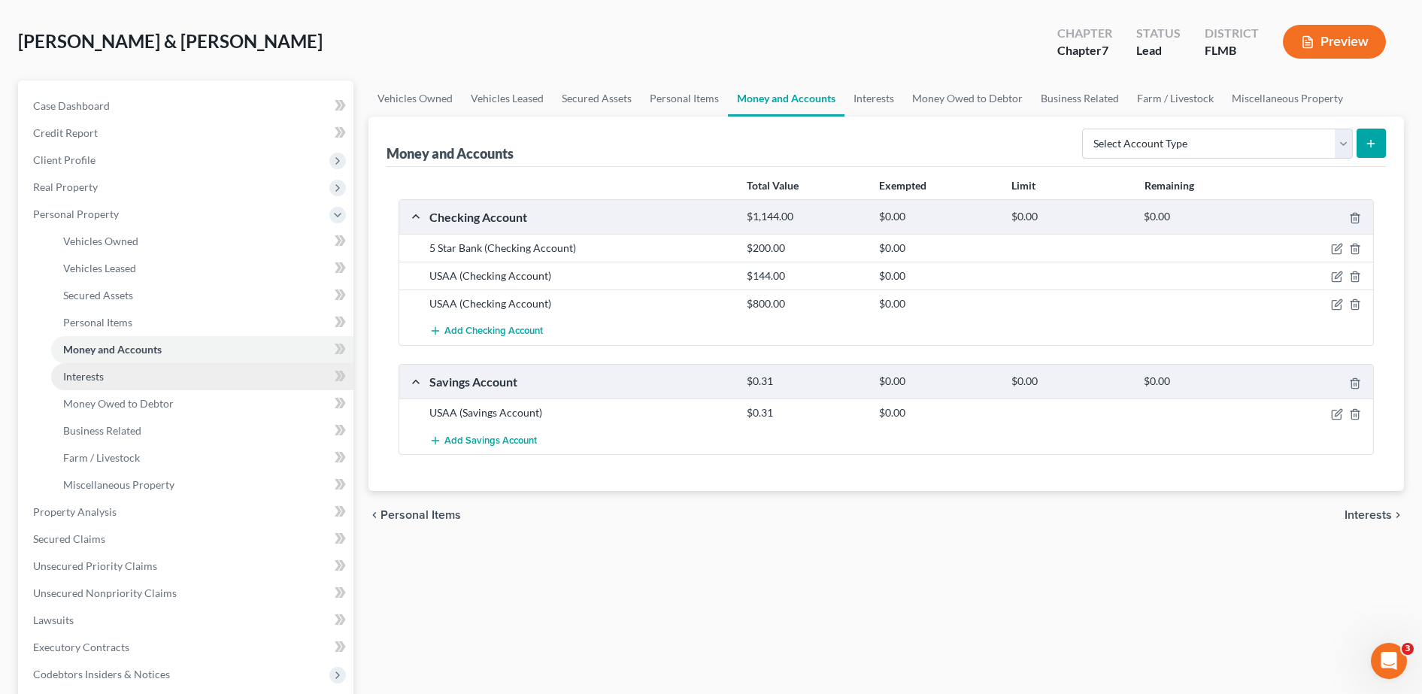
click at [131, 381] on link "Interests" at bounding box center [202, 376] width 302 height 27
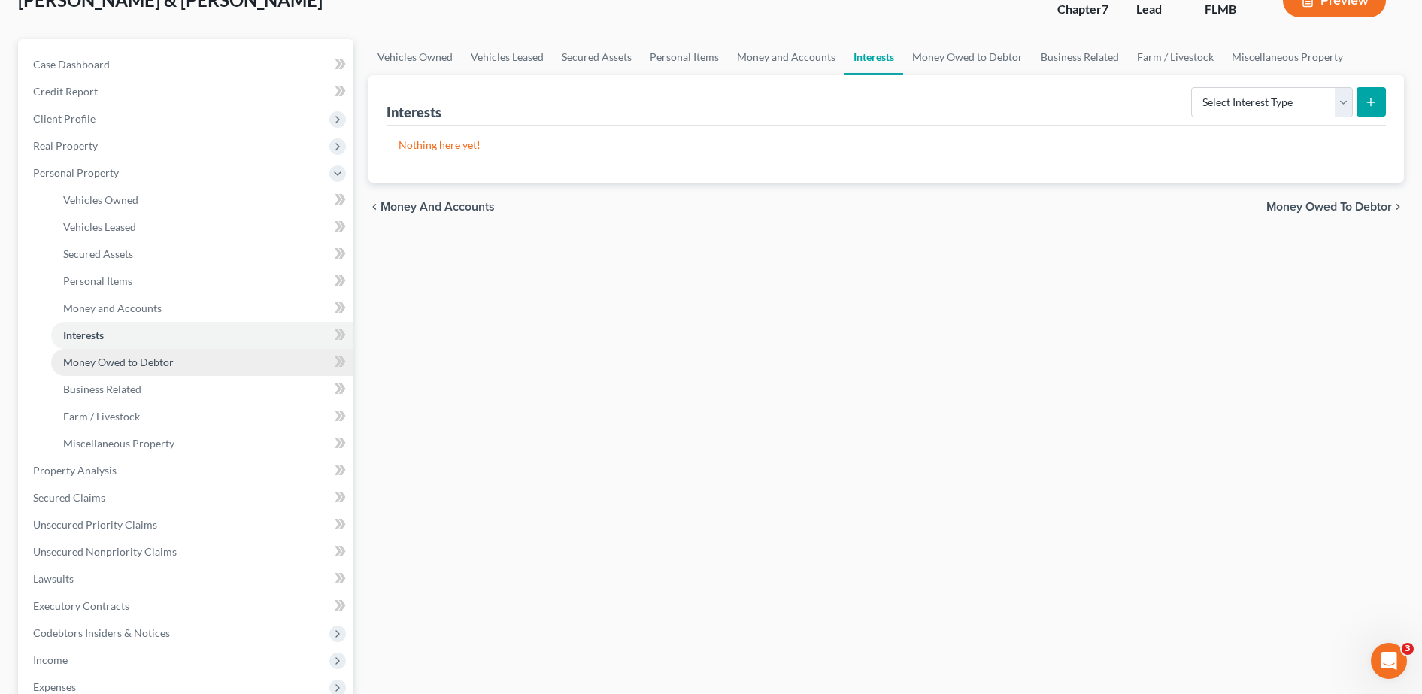
click at [105, 365] on span "Money Owed to Debtor" at bounding box center [118, 362] width 111 height 13
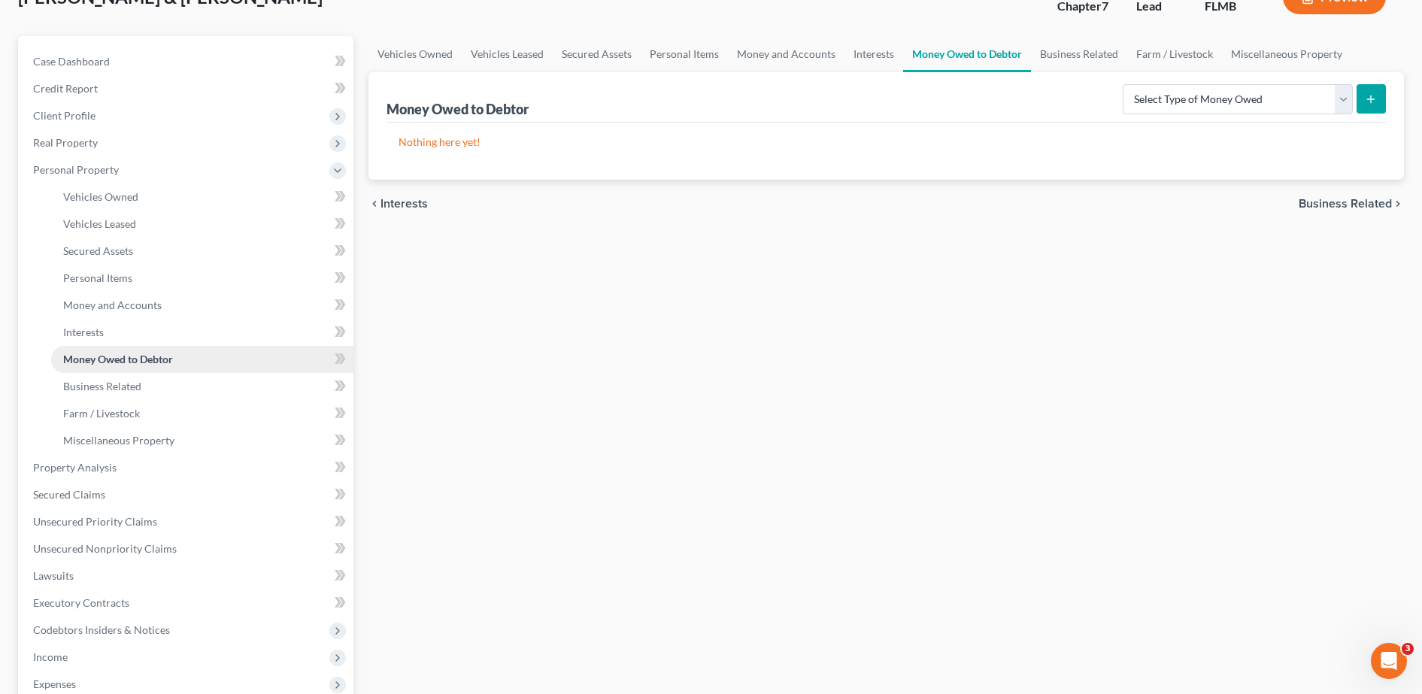
scroll to position [130, 0]
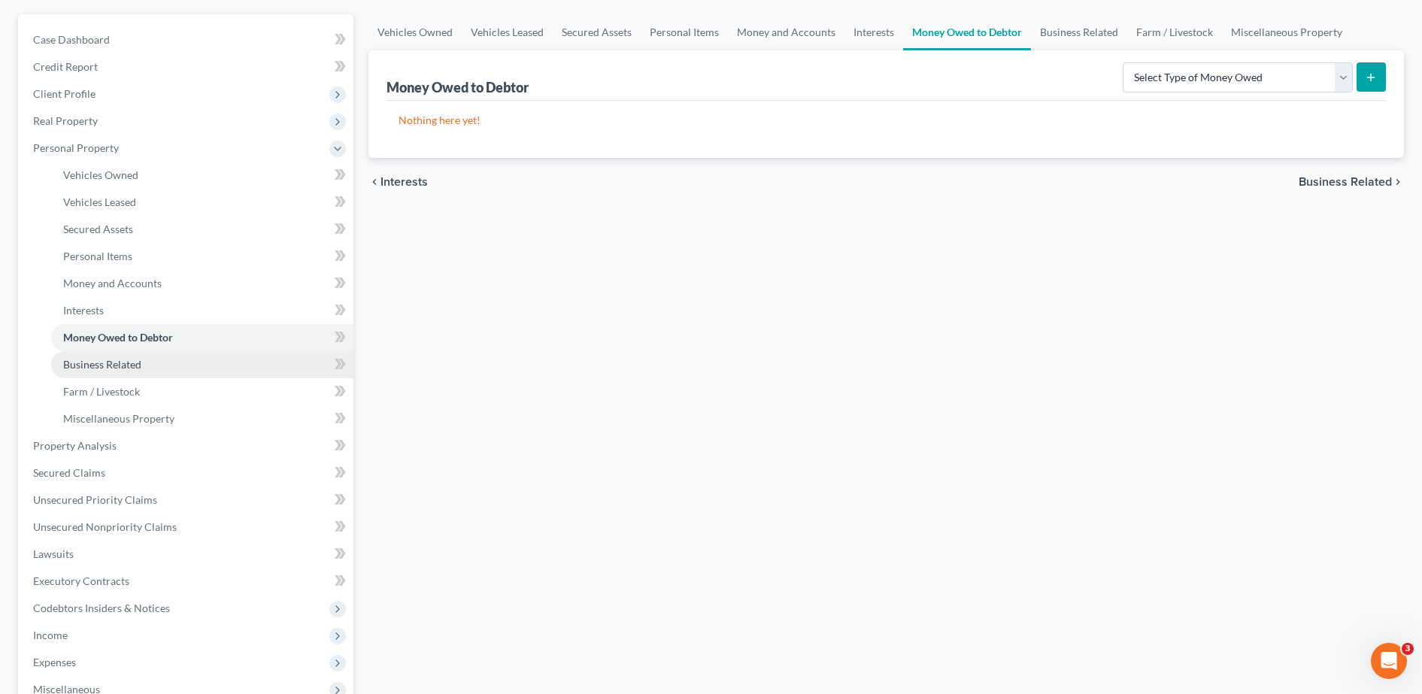
click at [114, 367] on span "Business Related" at bounding box center [102, 364] width 78 height 13
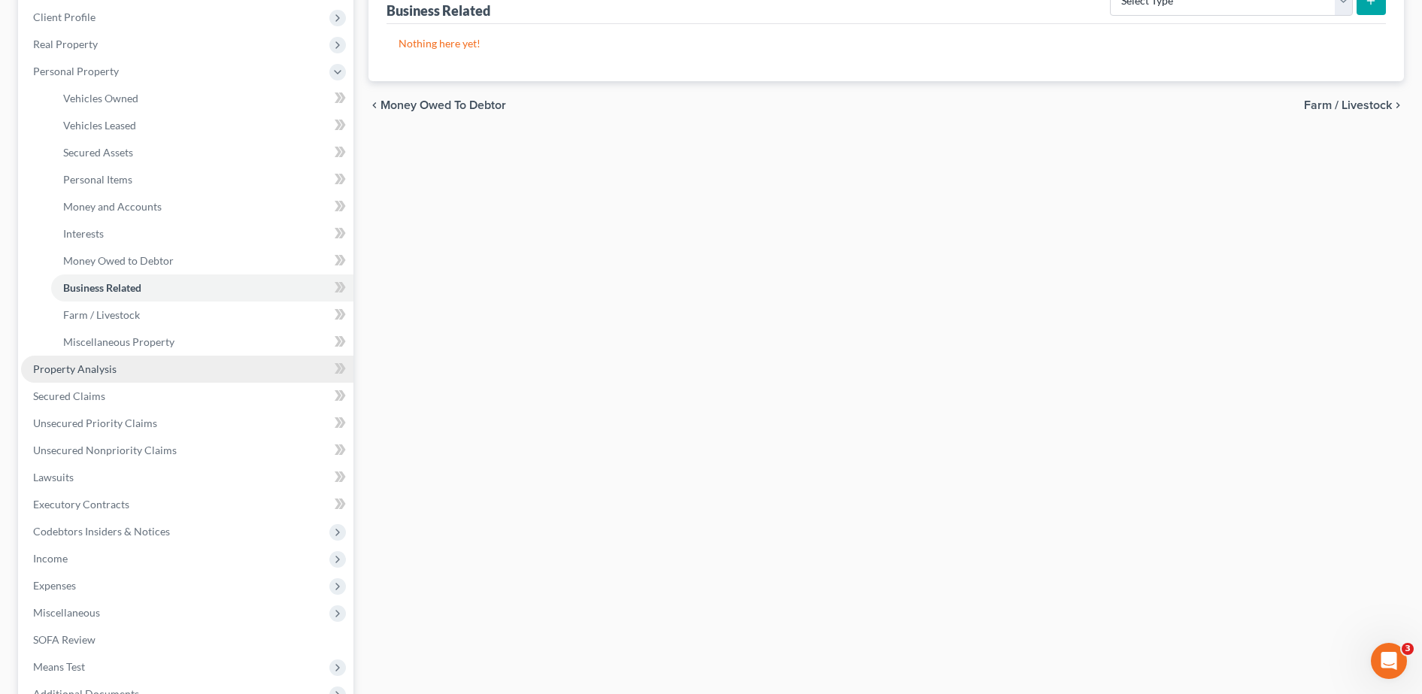
click at [101, 377] on link "Property Analysis" at bounding box center [187, 369] width 332 height 27
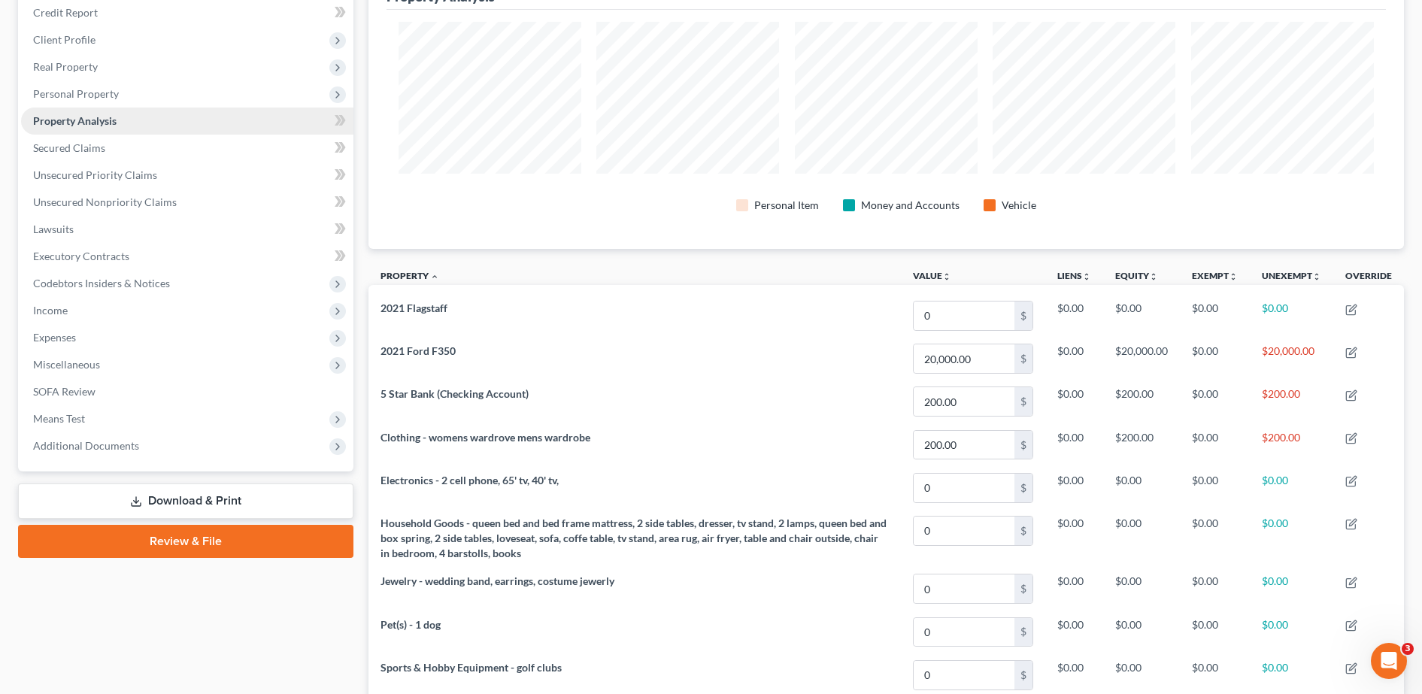
scroll to position [188, 0]
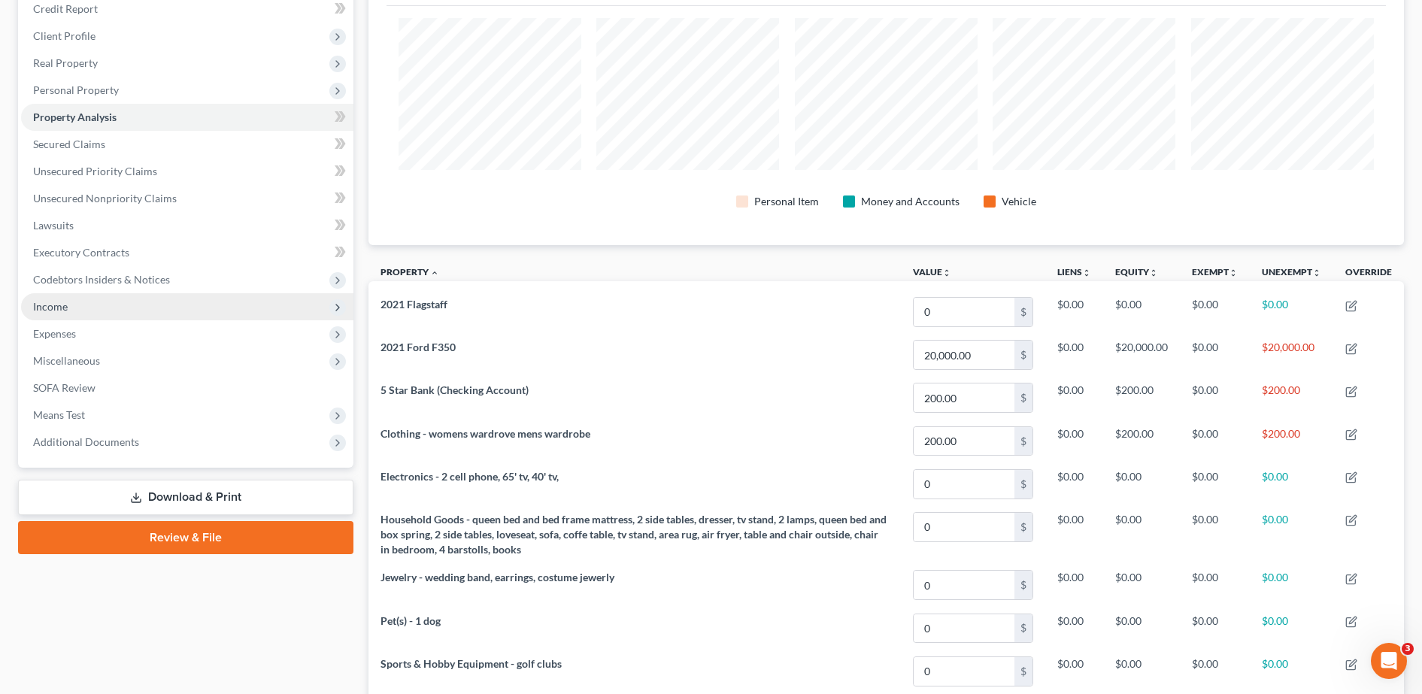
click at [114, 307] on span "Income" at bounding box center [187, 306] width 332 height 27
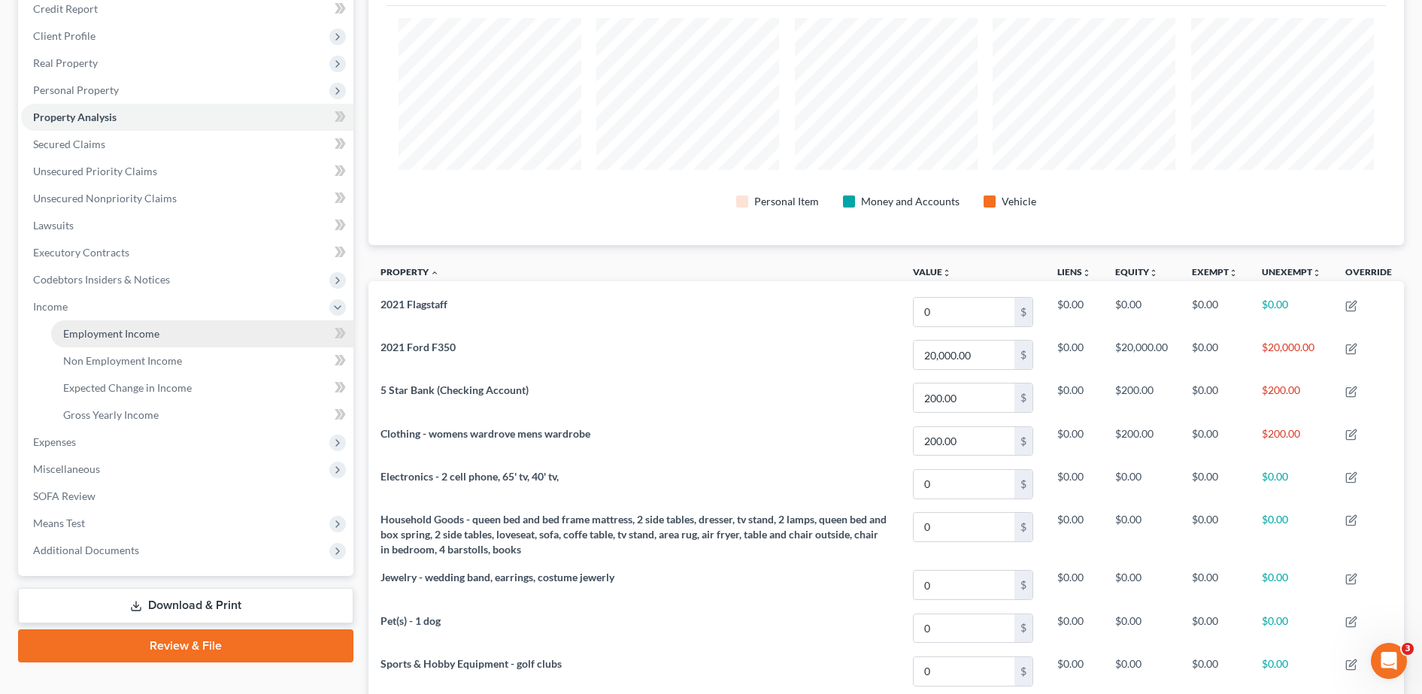
click at [112, 335] on span "Employment Income" at bounding box center [111, 333] width 96 height 13
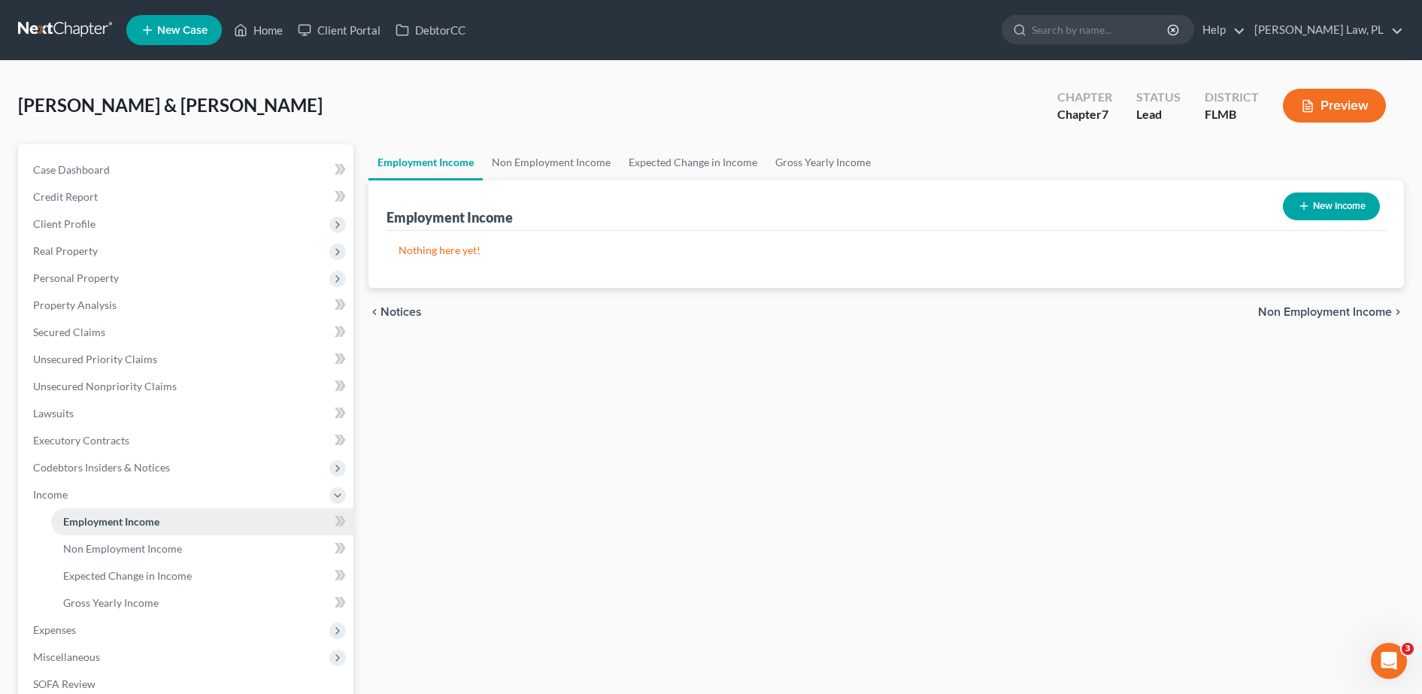
scroll to position [65, 0]
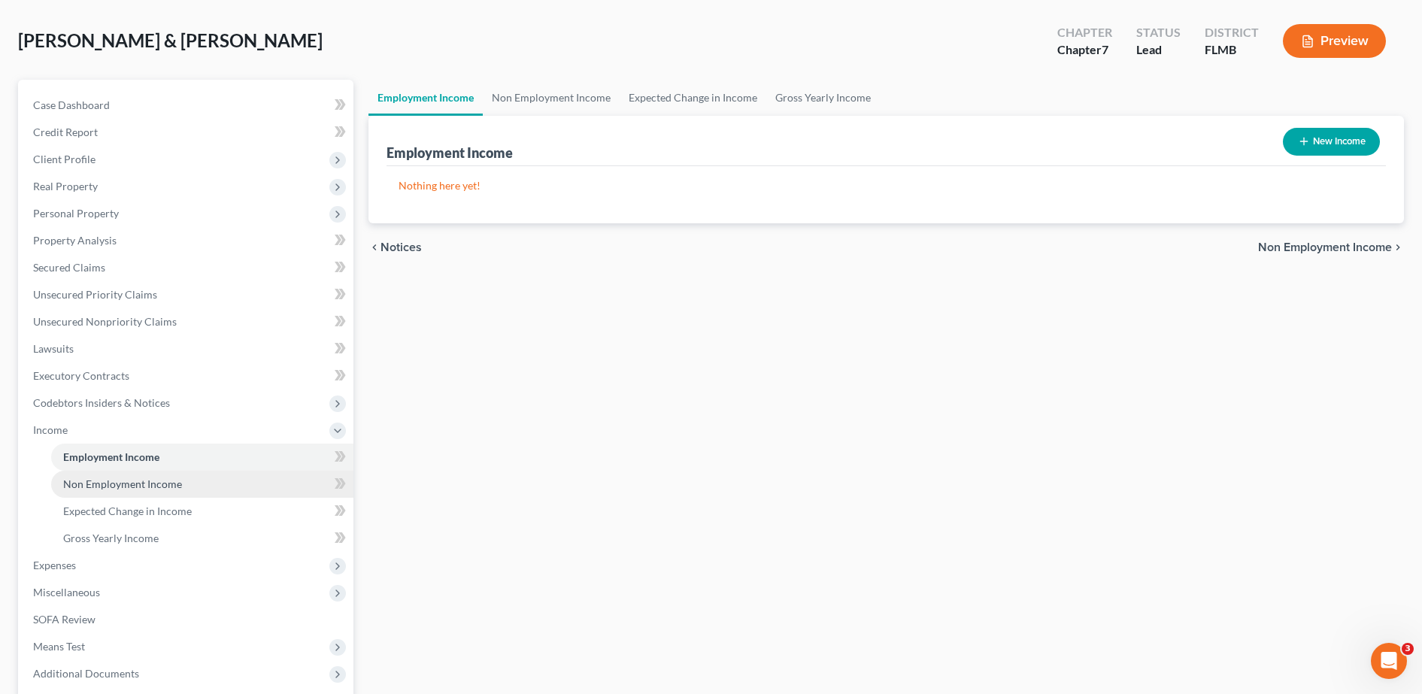
click at [129, 486] on span "Non Employment Income" at bounding box center [122, 483] width 119 height 13
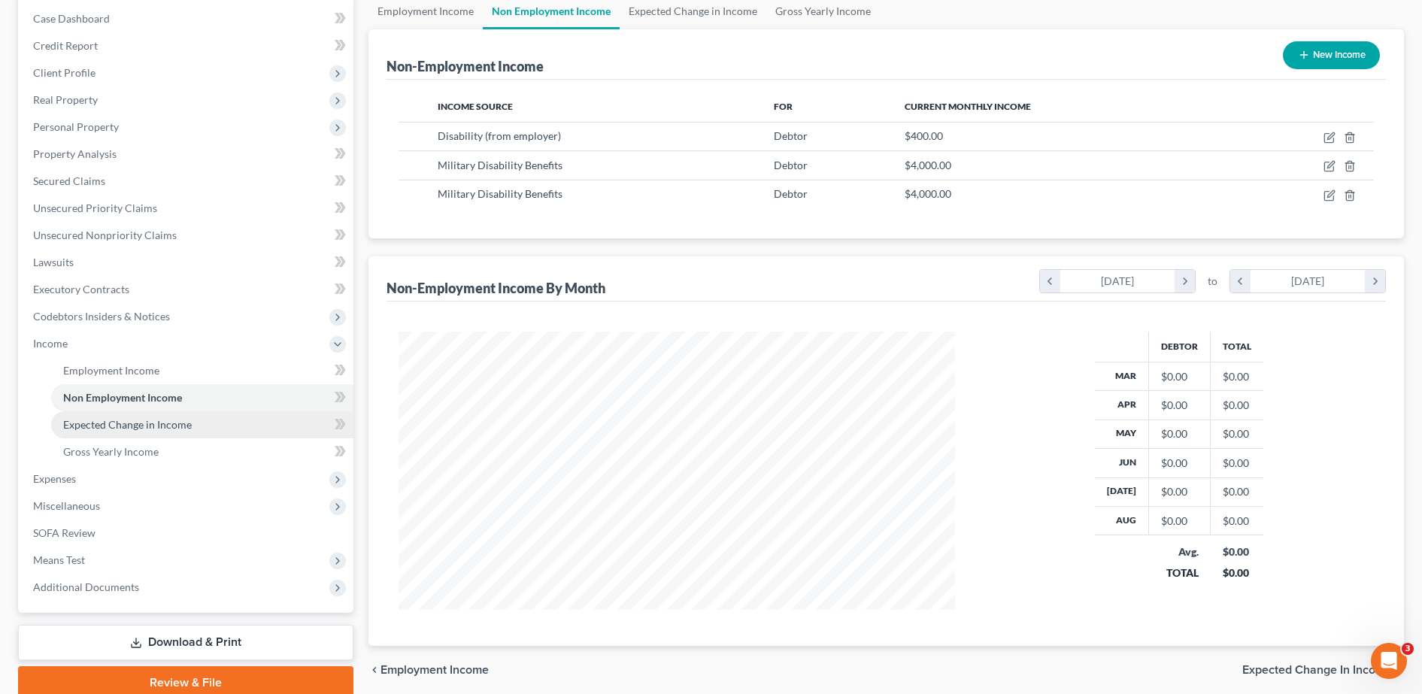
click at [115, 429] on span "Expected Change in Income" at bounding box center [127, 424] width 129 height 13
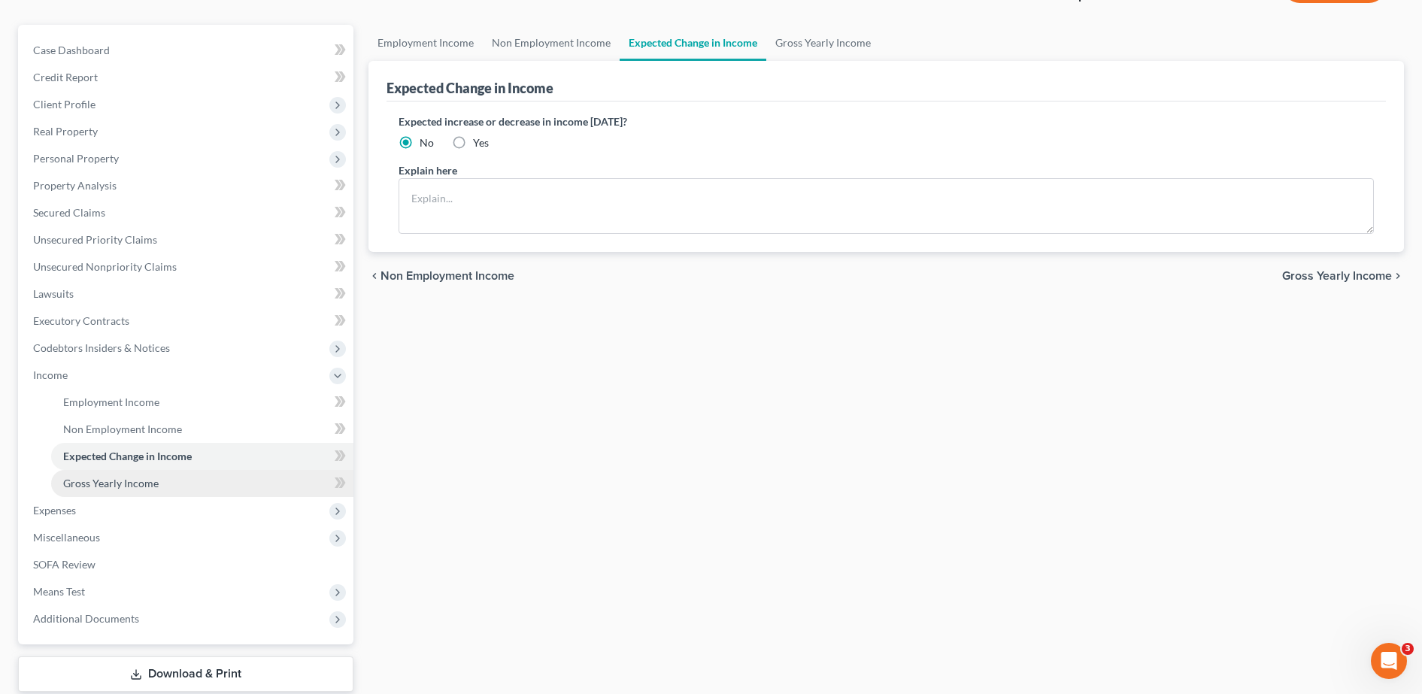
click at [132, 477] on span "Gross Yearly Income" at bounding box center [110, 483] width 95 height 13
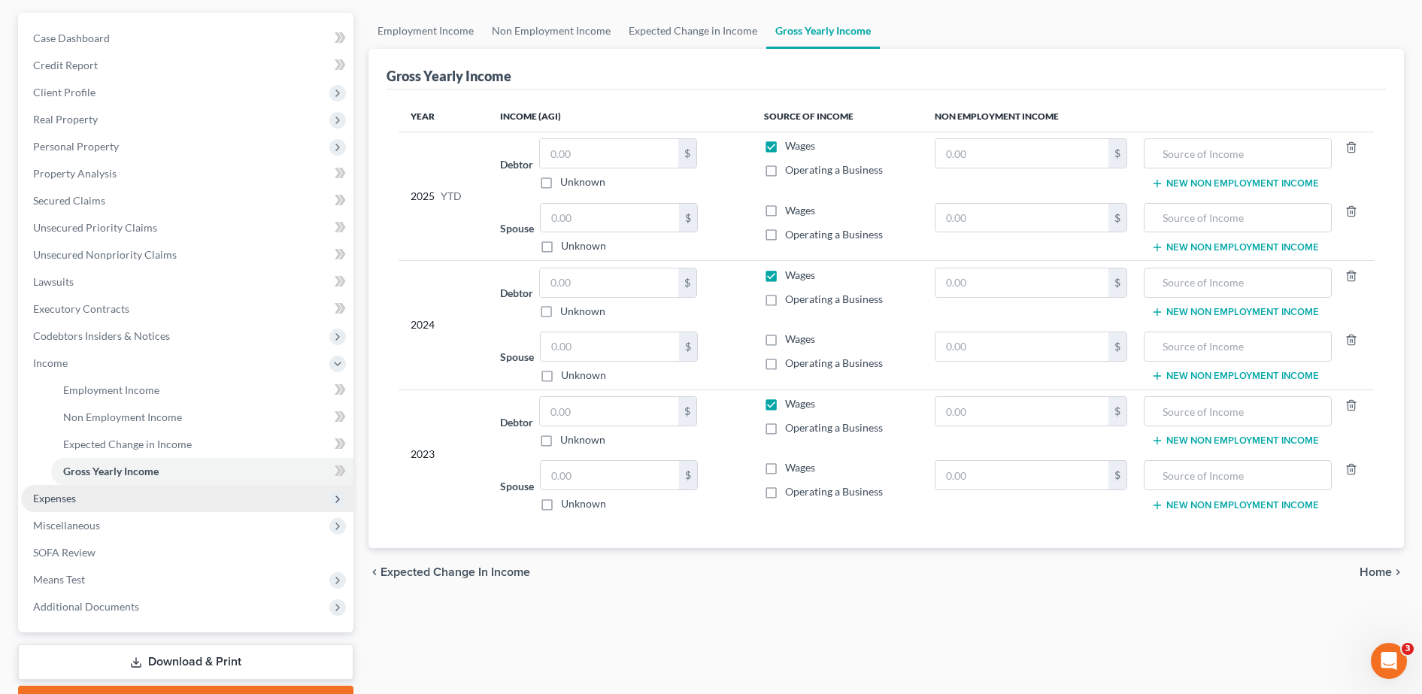
click at [99, 498] on span "Expenses" at bounding box center [187, 498] width 332 height 27
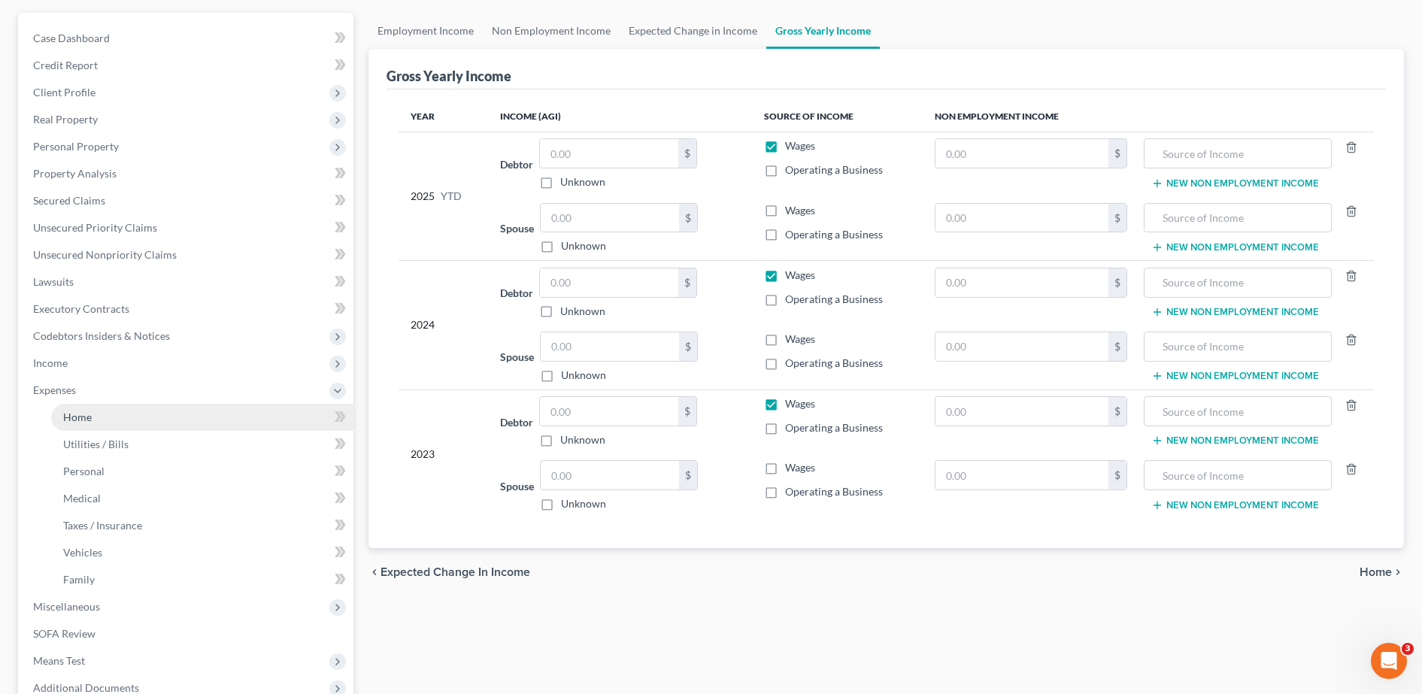
click at [105, 423] on link "Home" at bounding box center [202, 417] width 302 height 27
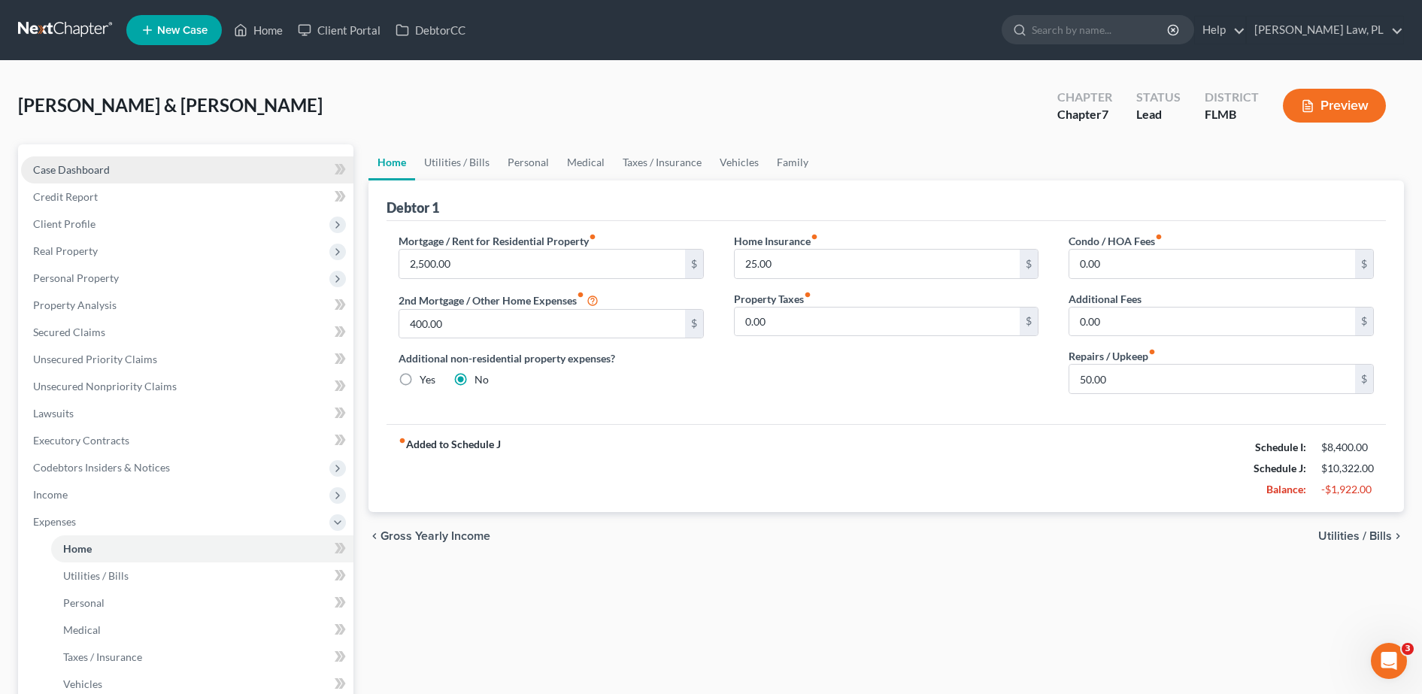
click at [153, 164] on link "Case Dashboard" at bounding box center [187, 169] width 332 height 27
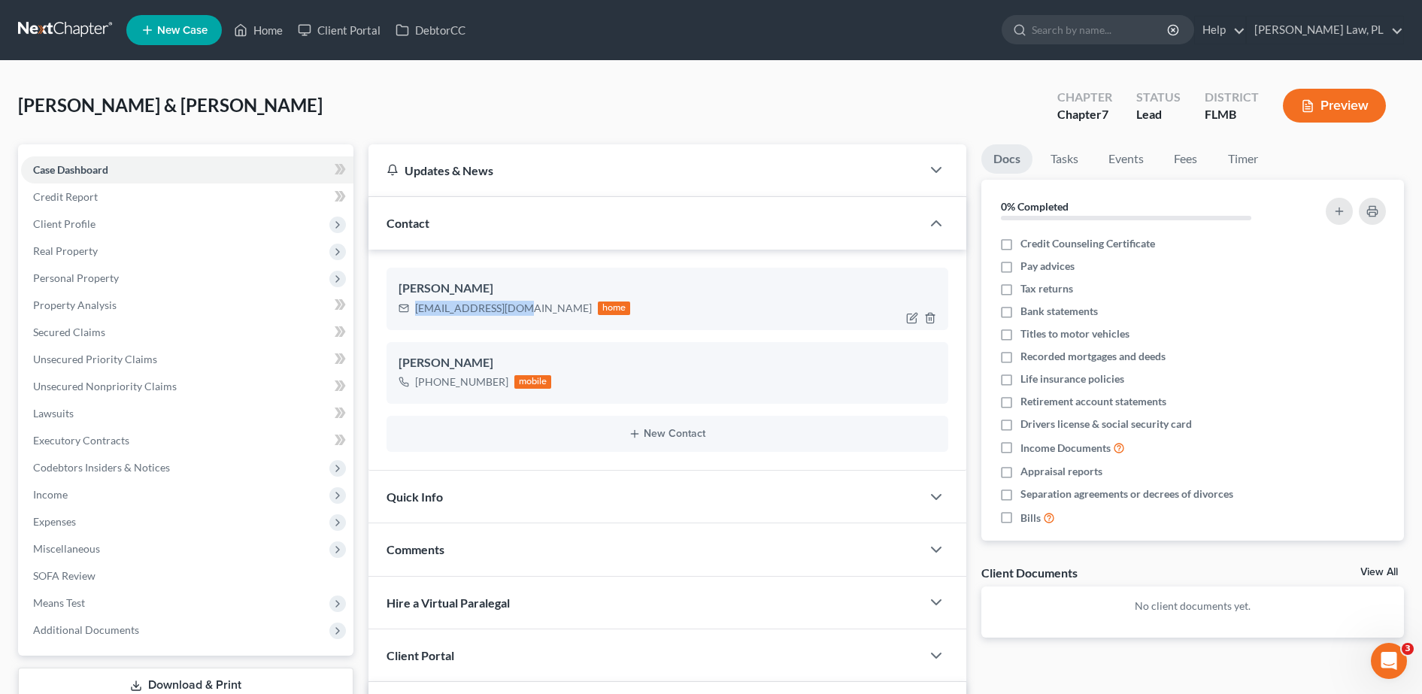
drag, startPoint x: 412, startPoint y: 308, endPoint x: 520, endPoint y: 321, distance: 109.0
click at [520, 321] on div "[PERSON_NAME] [EMAIL_ADDRESS][DOMAIN_NAME] home" at bounding box center [668, 299] width 562 height 62
copy div "[EMAIL_ADDRESS][DOMAIN_NAME]"
click at [416, 32] on link "DebtorCC" at bounding box center [430, 30] width 85 height 27
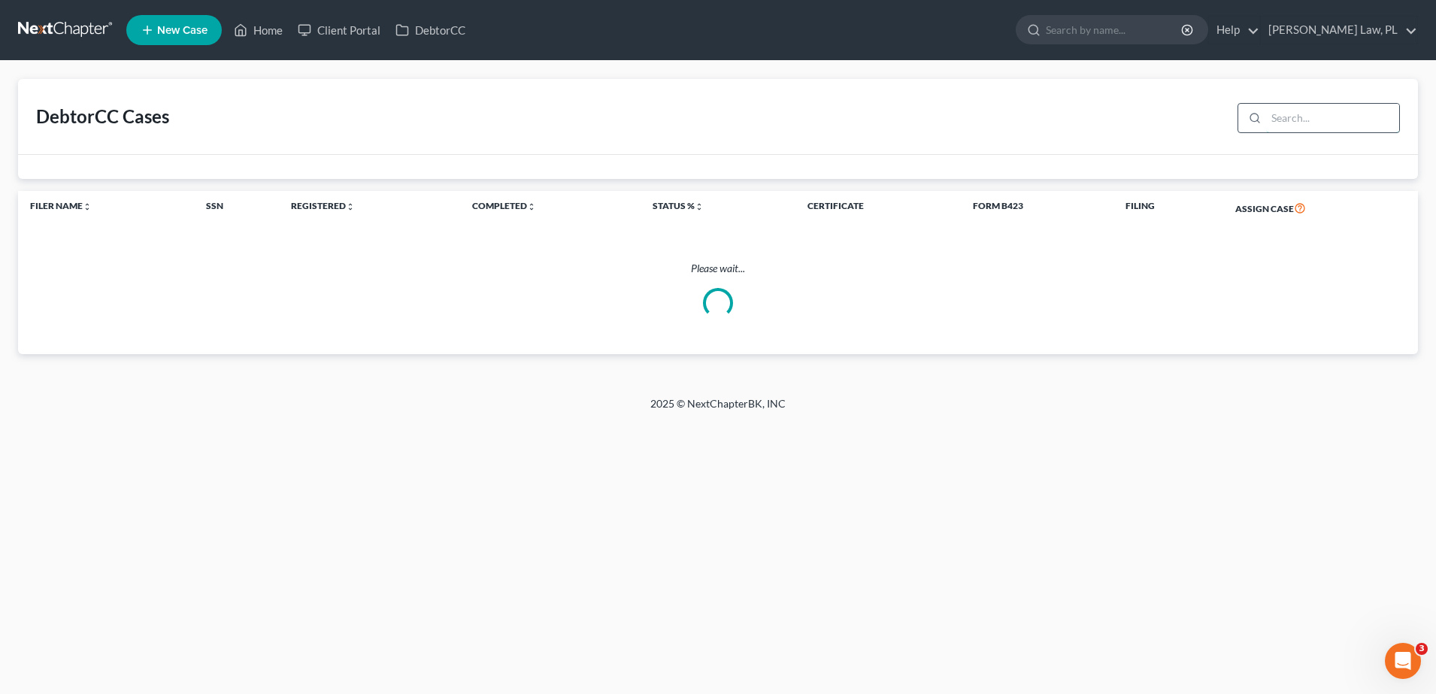
click at [1295, 117] on input "search" at bounding box center [1332, 118] width 133 height 29
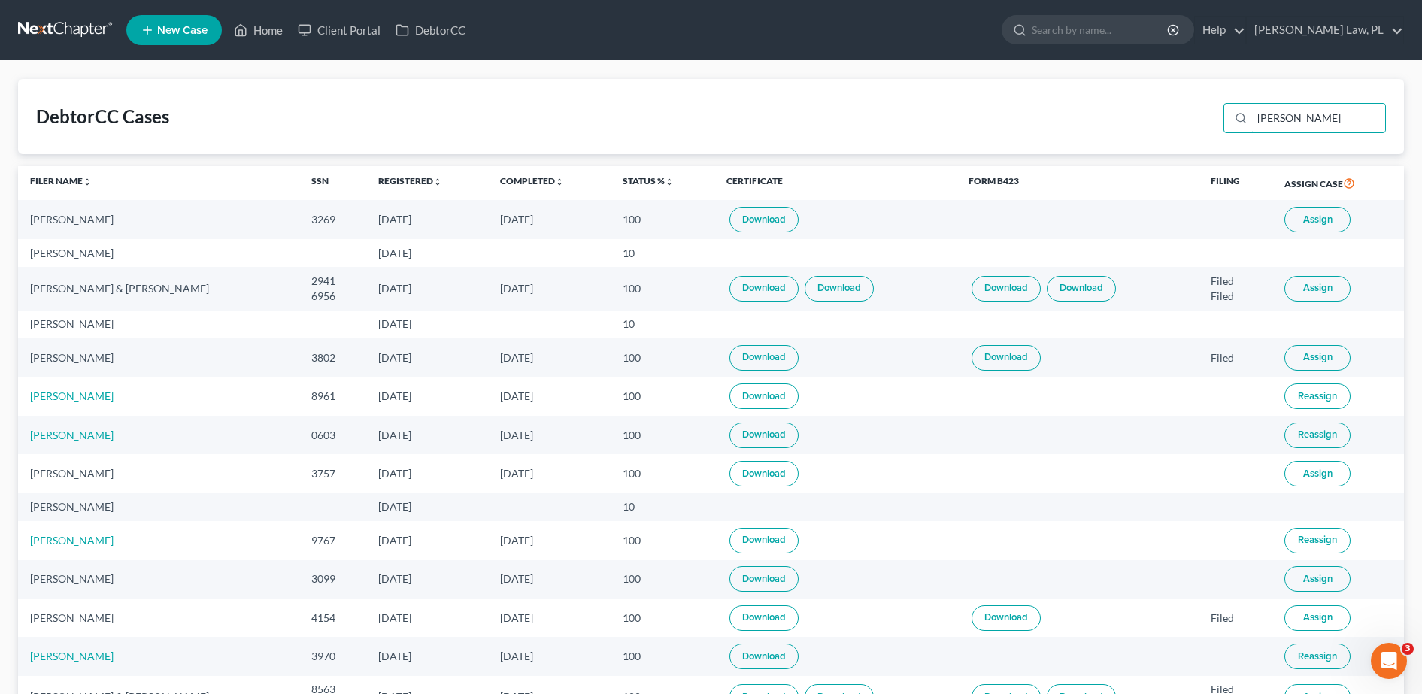
drag, startPoint x: 1301, startPoint y: 120, endPoint x: 1189, endPoint y: 125, distance: 112.2
click at [1189, 125] on div "DebtorCC Cases [PERSON_NAME]" at bounding box center [711, 116] width 1386 height 75
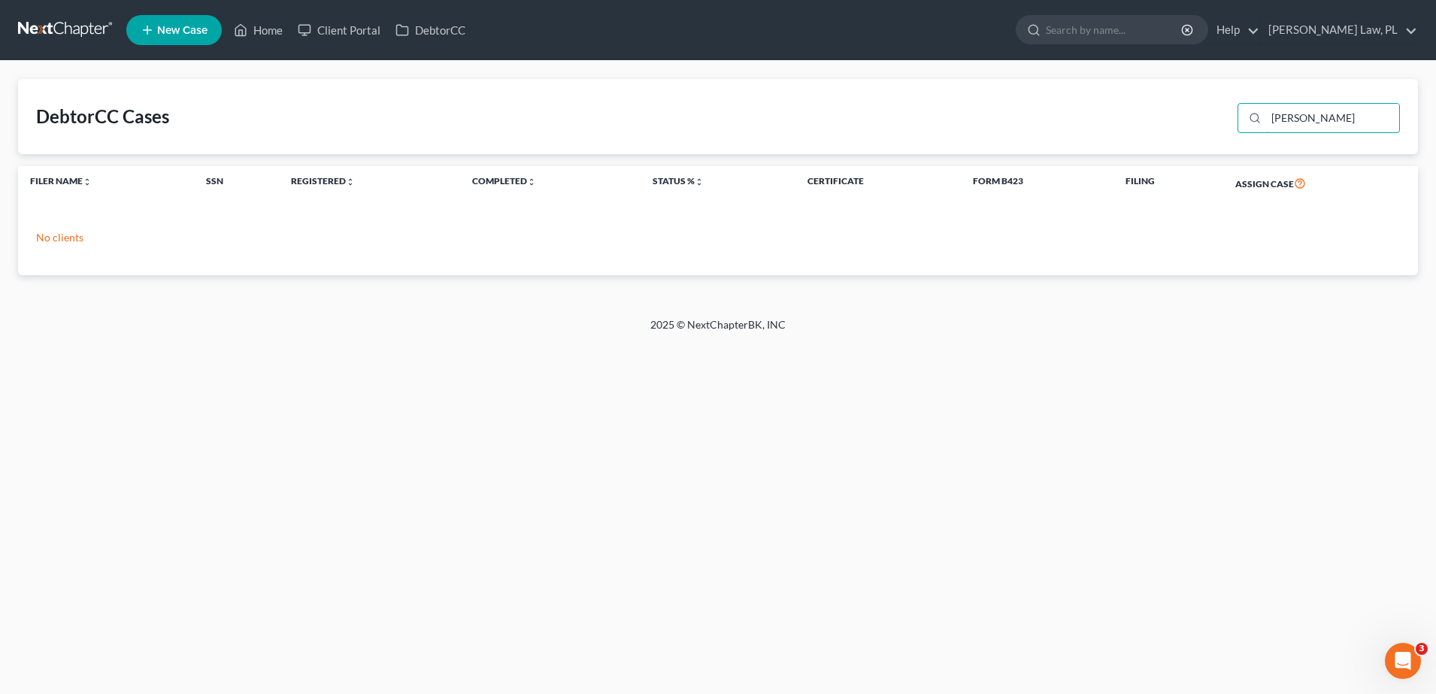
drag, startPoint x: 1329, startPoint y: 123, endPoint x: 1173, endPoint y: 120, distance: 156.4
click at [1173, 120] on div "DebtorCC Cases [PERSON_NAME]" at bounding box center [718, 116] width 1400 height 75
type input "[PERSON_NAME]"
